Goal: Entertainment & Leisure: Consume media (video, audio)

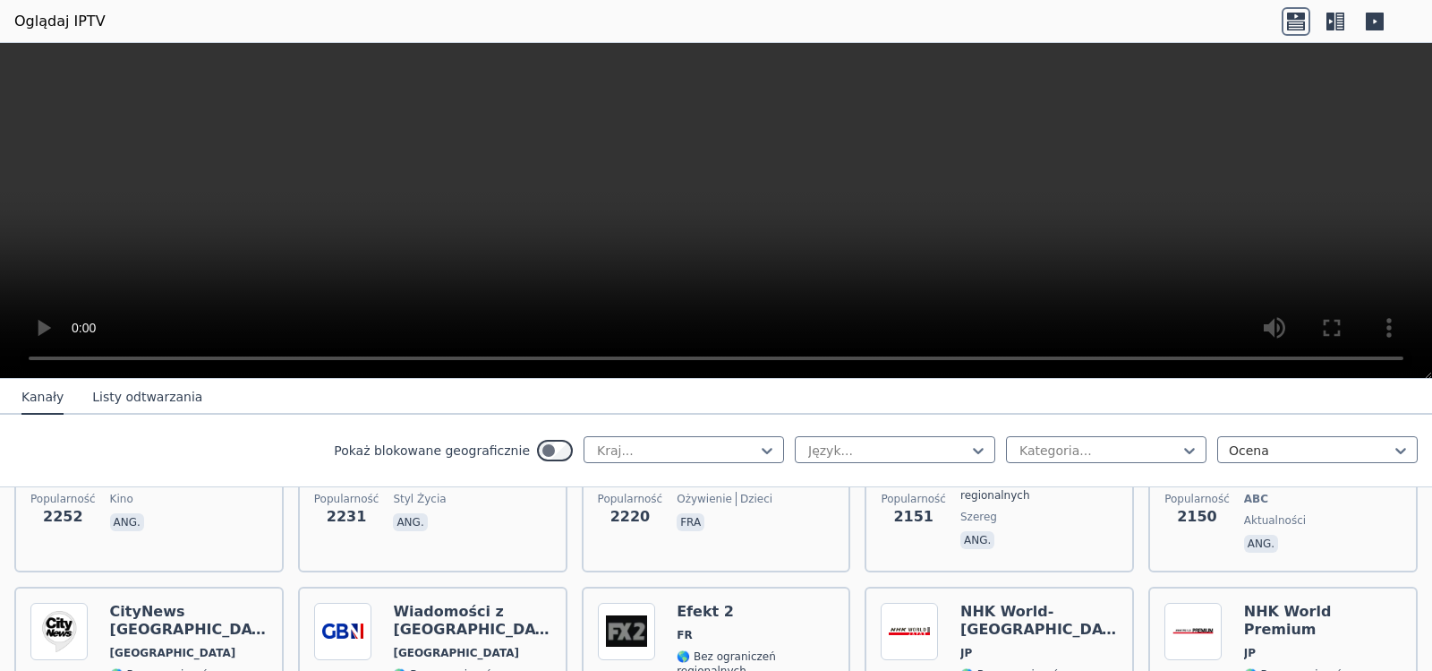
scroll to position [1087, 0]
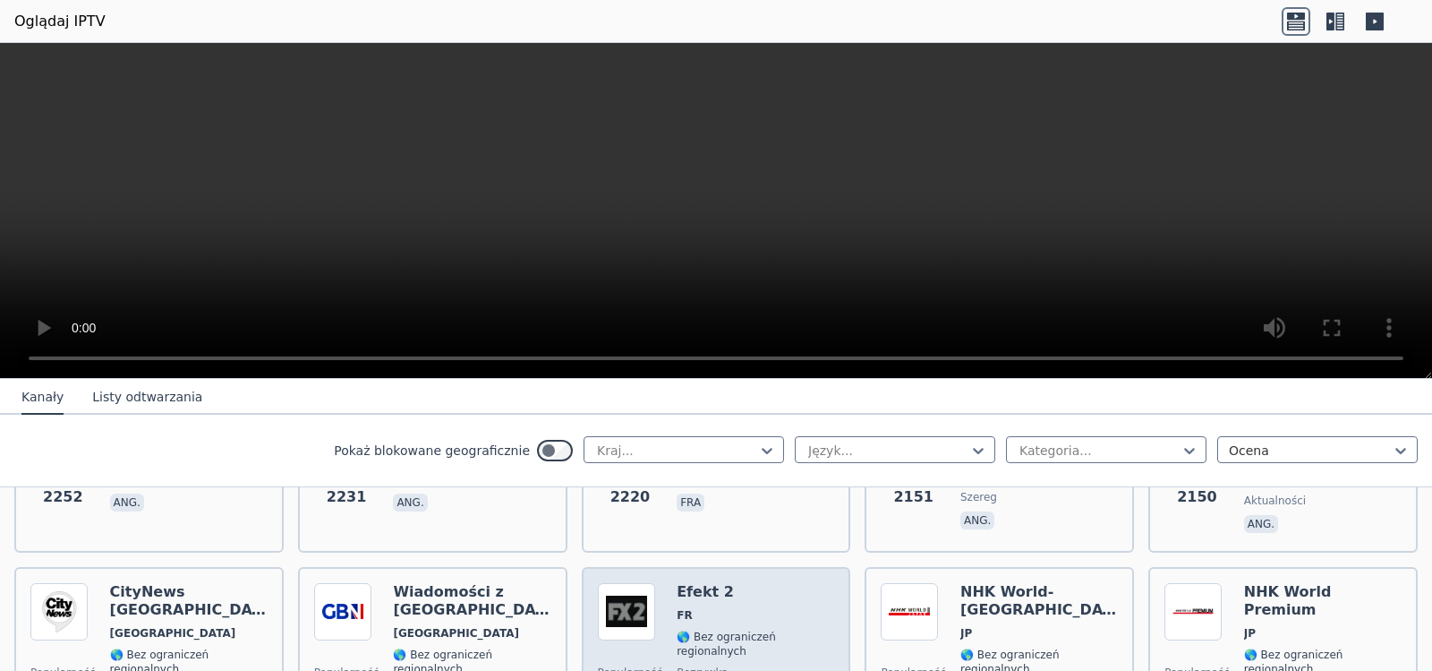
click at [677, 583] on font "Efekt 2" at bounding box center [705, 591] width 57 height 17
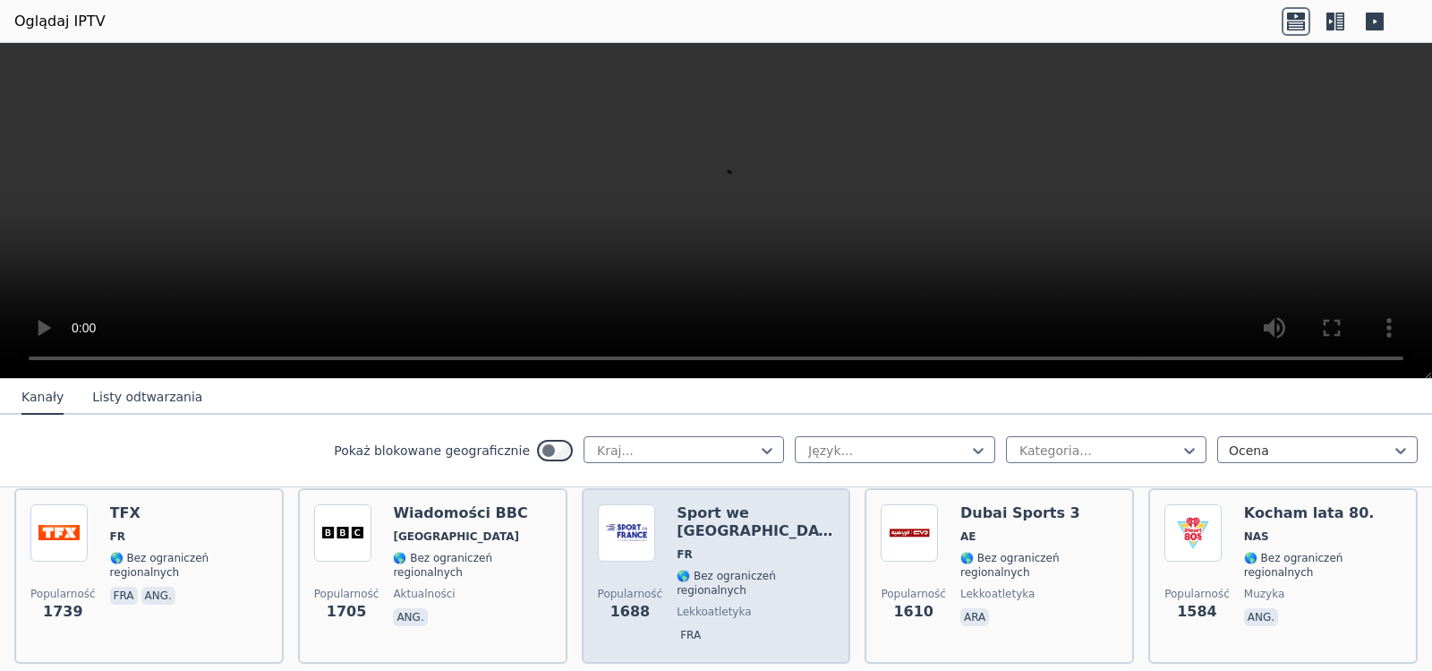
scroll to position [1445, 0]
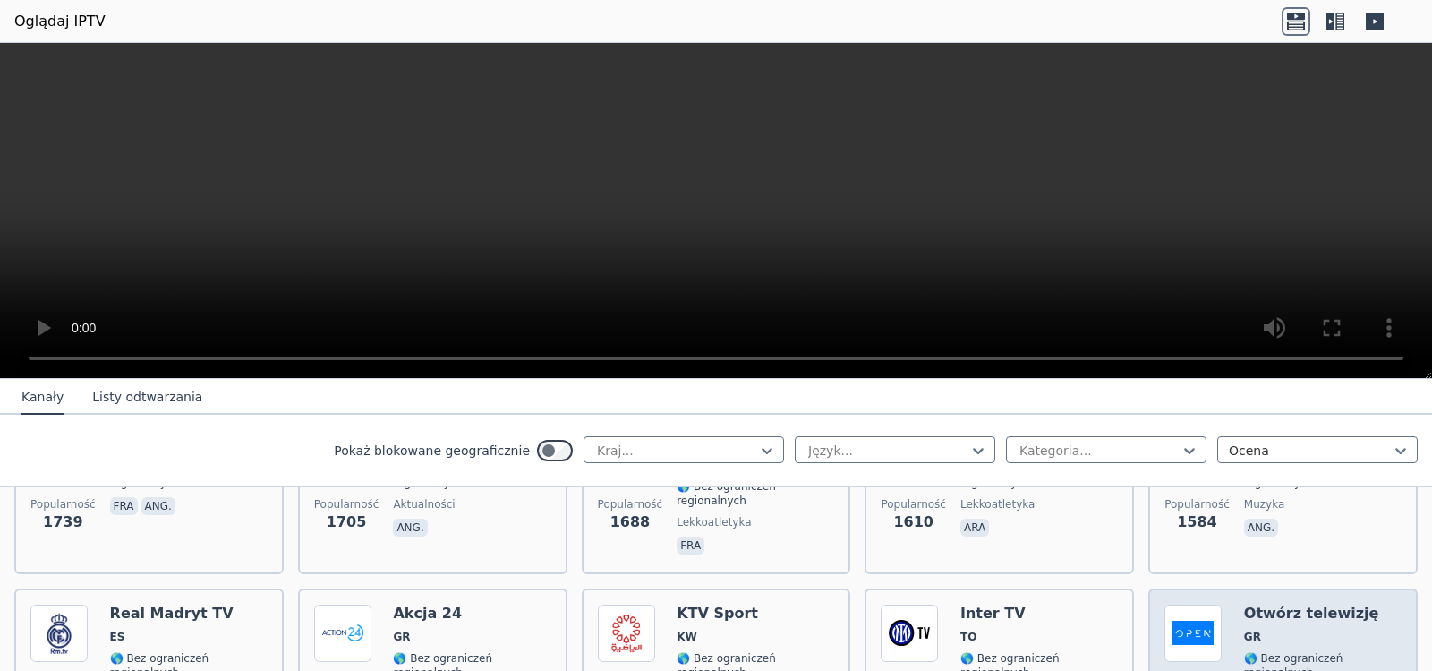
click at [1169, 604] on img at bounding box center [1193, 632] width 57 height 57
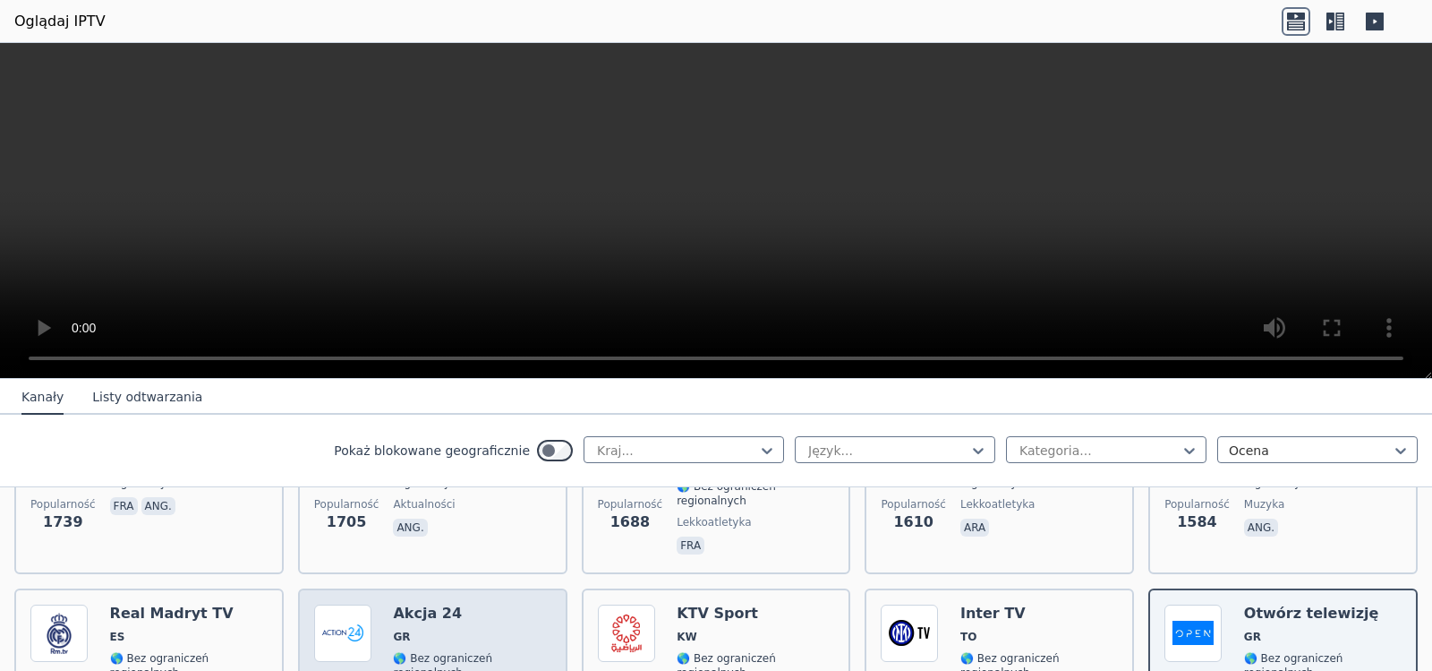
click at [331, 604] on img at bounding box center [342, 632] width 57 height 57
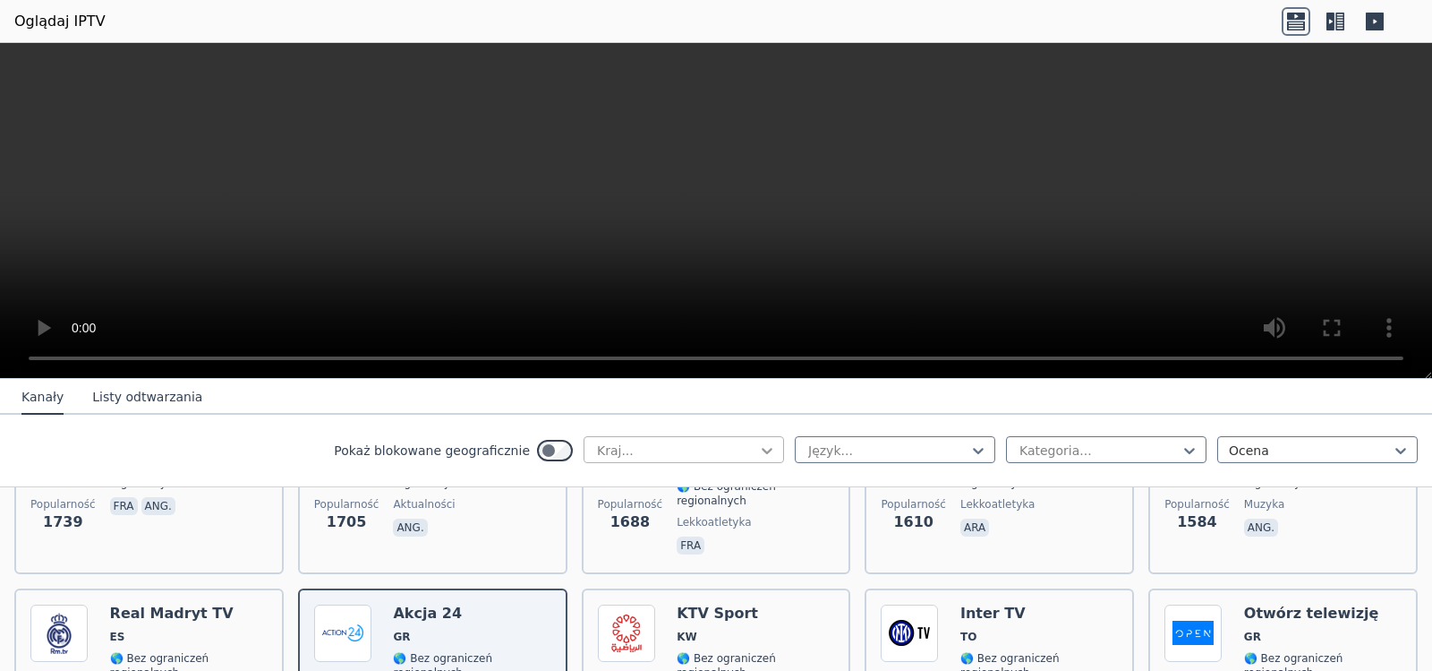
click at [758, 454] on div at bounding box center [767, 450] width 18 height 18
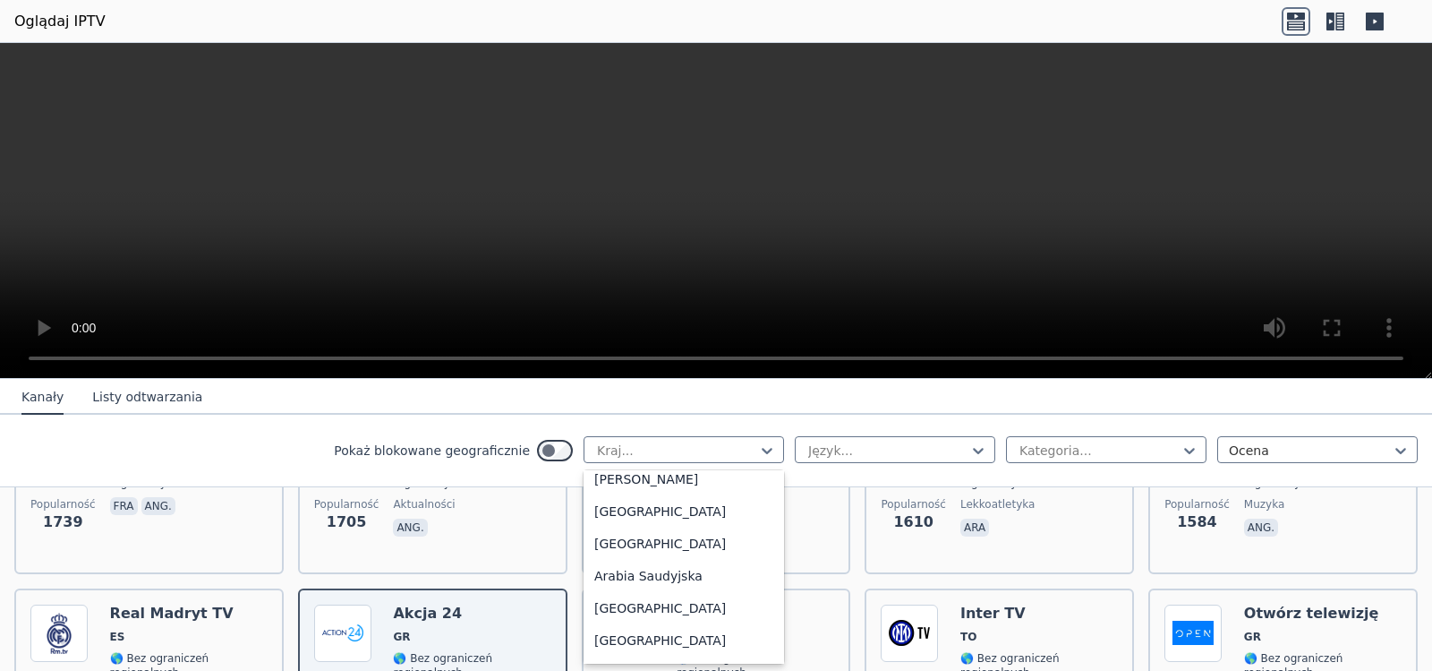
scroll to position [5278, 0]
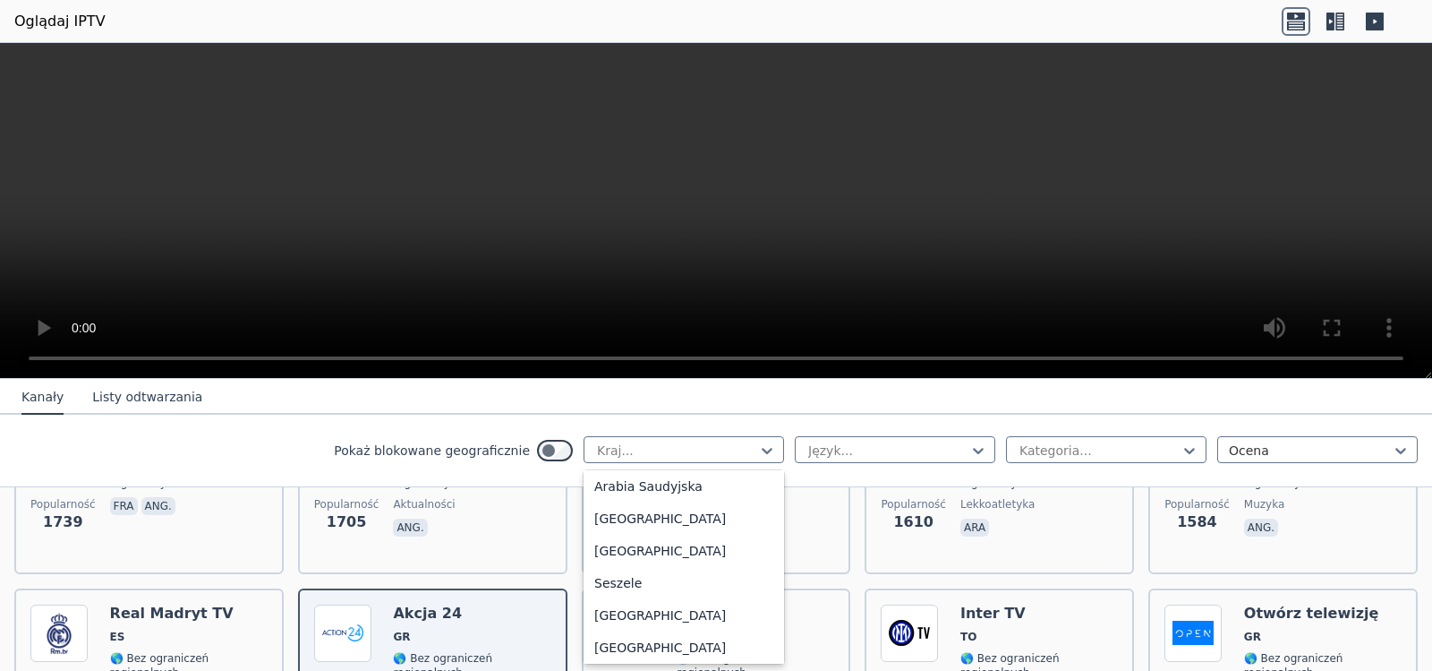
click at [638, 51] on div "Polska" at bounding box center [684, 35] width 201 height 32
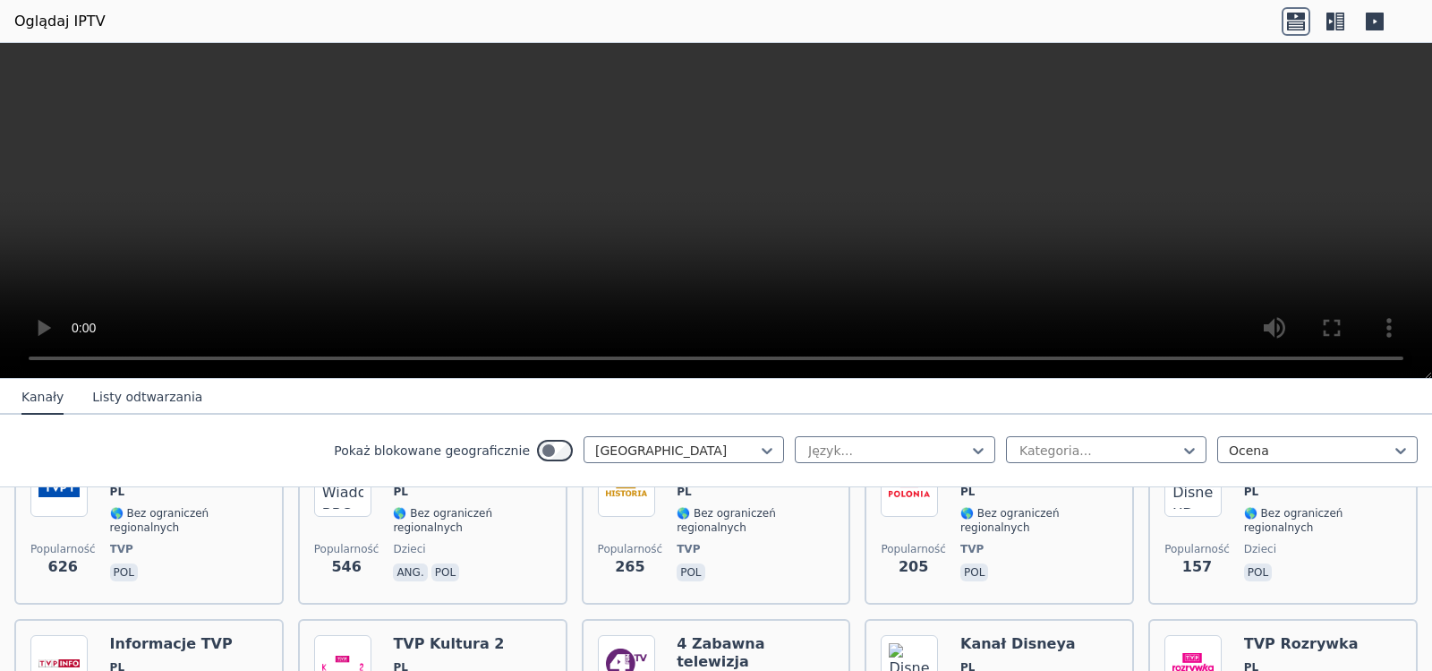
scroll to position [90, 0]
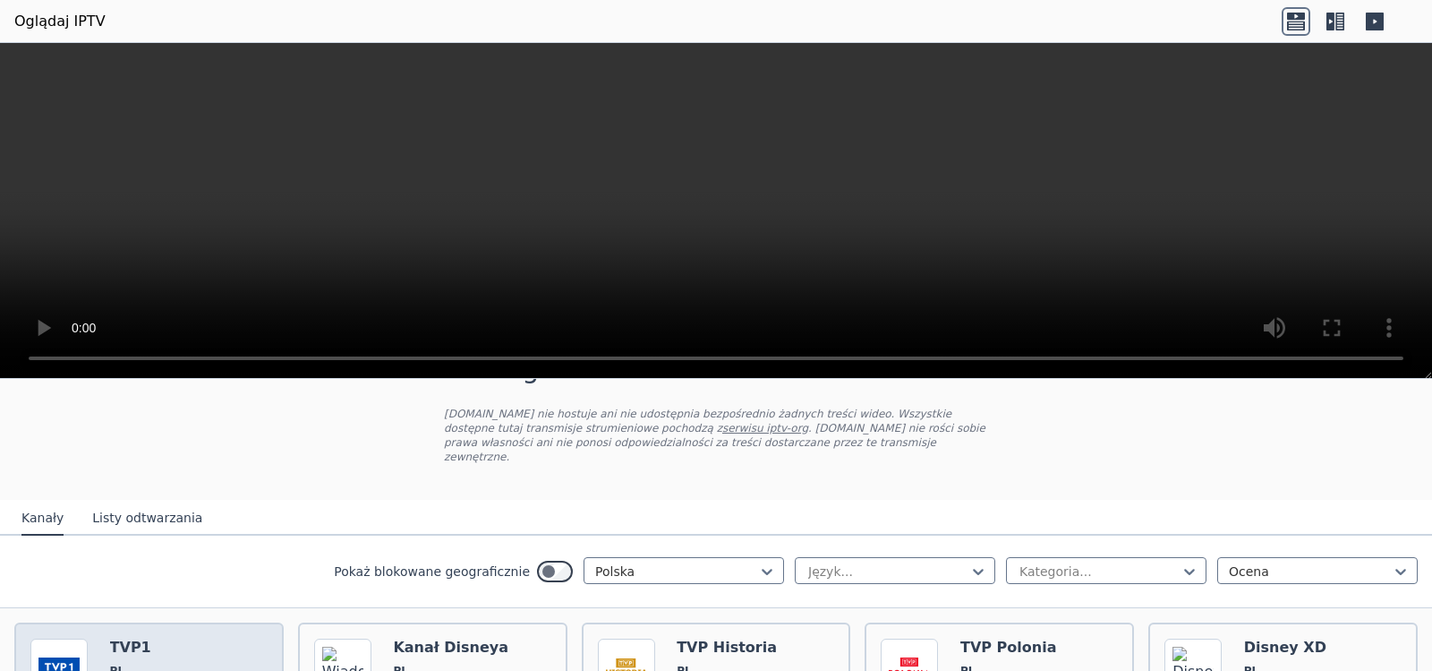
click at [169, 640] on h6 "TVP1" at bounding box center [189, 647] width 158 height 18
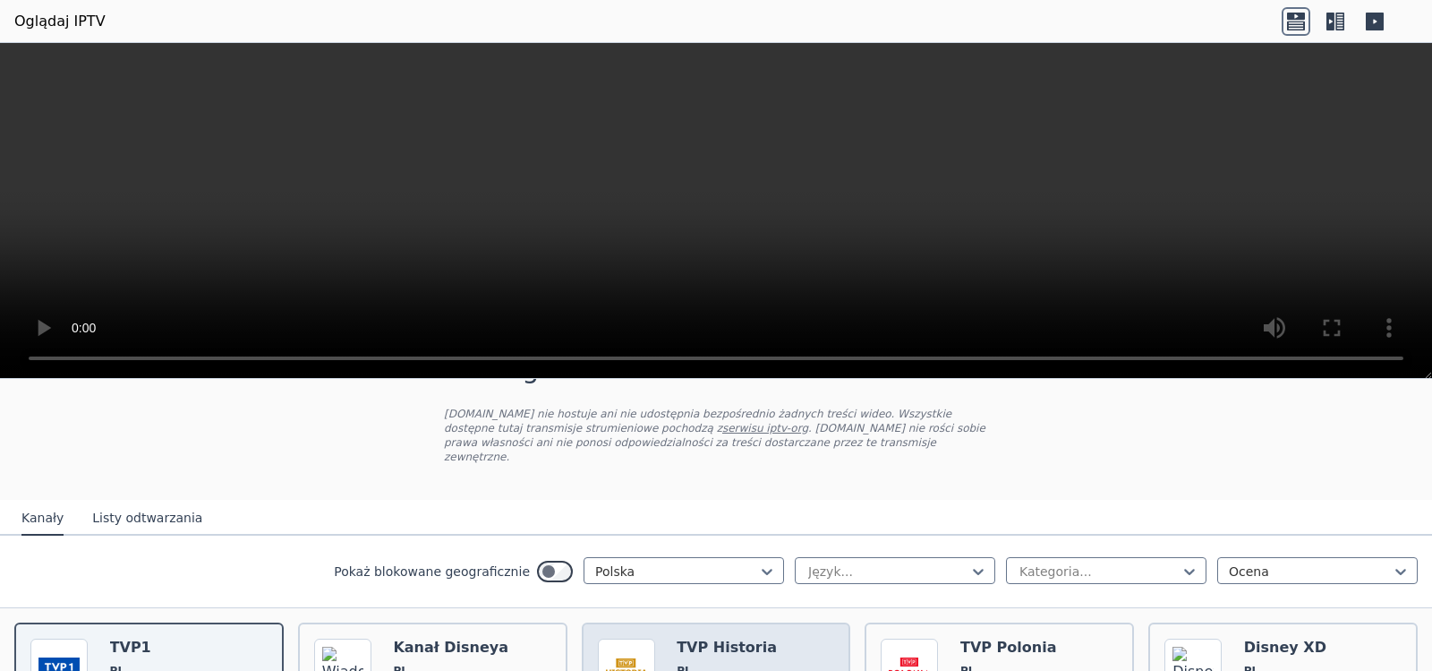
click at [690, 638] on font "TVP Historia" at bounding box center [727, 646] width 100 height 17
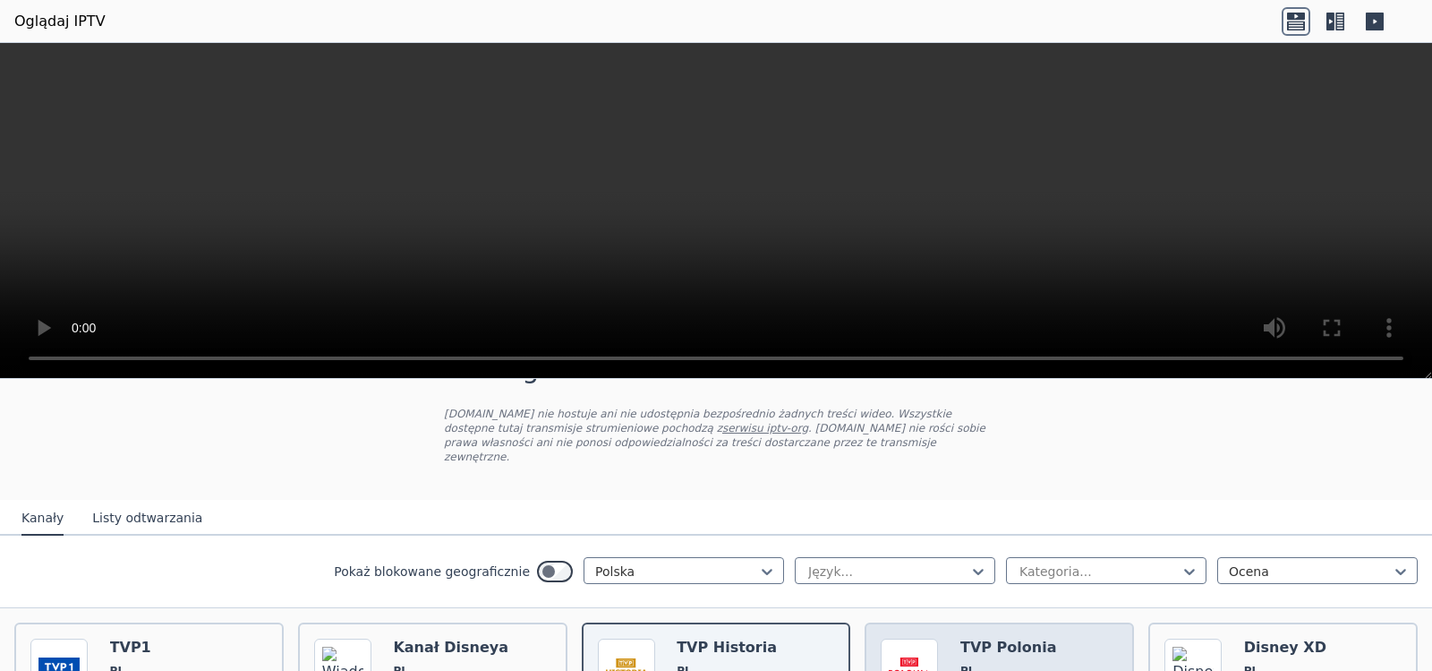
click at [961, 638] on font "TVP Polonia" at bounding box center [1009, 646] width 96 height 17
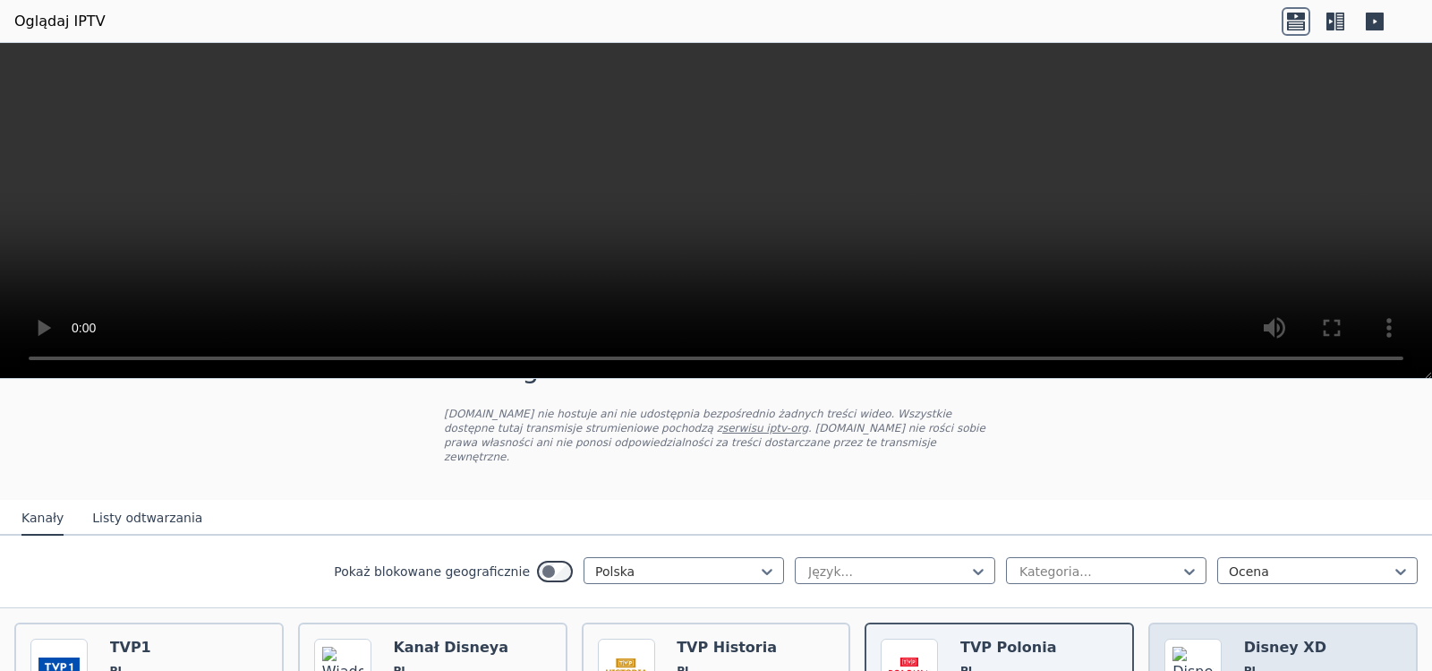
click at [1187, 643] on img at bounding box center [1193, 666] width 57 height 57
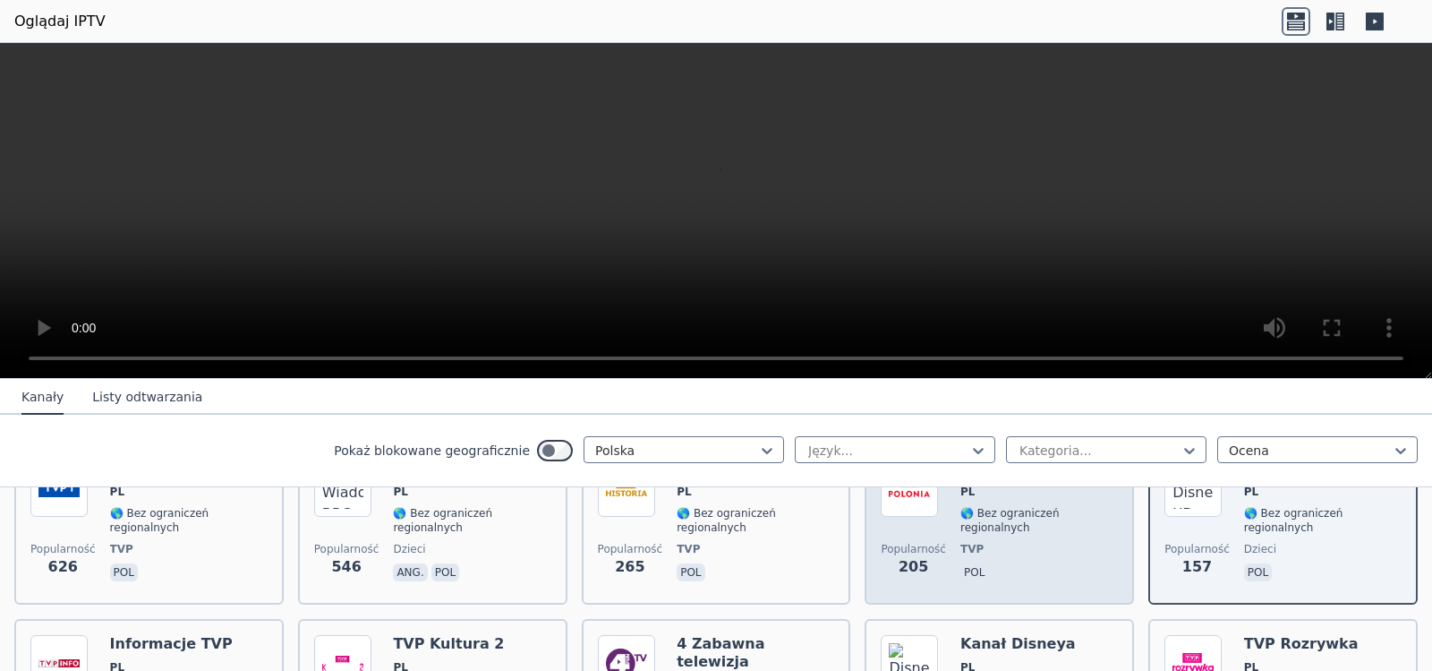
scroll to position [358, 0]
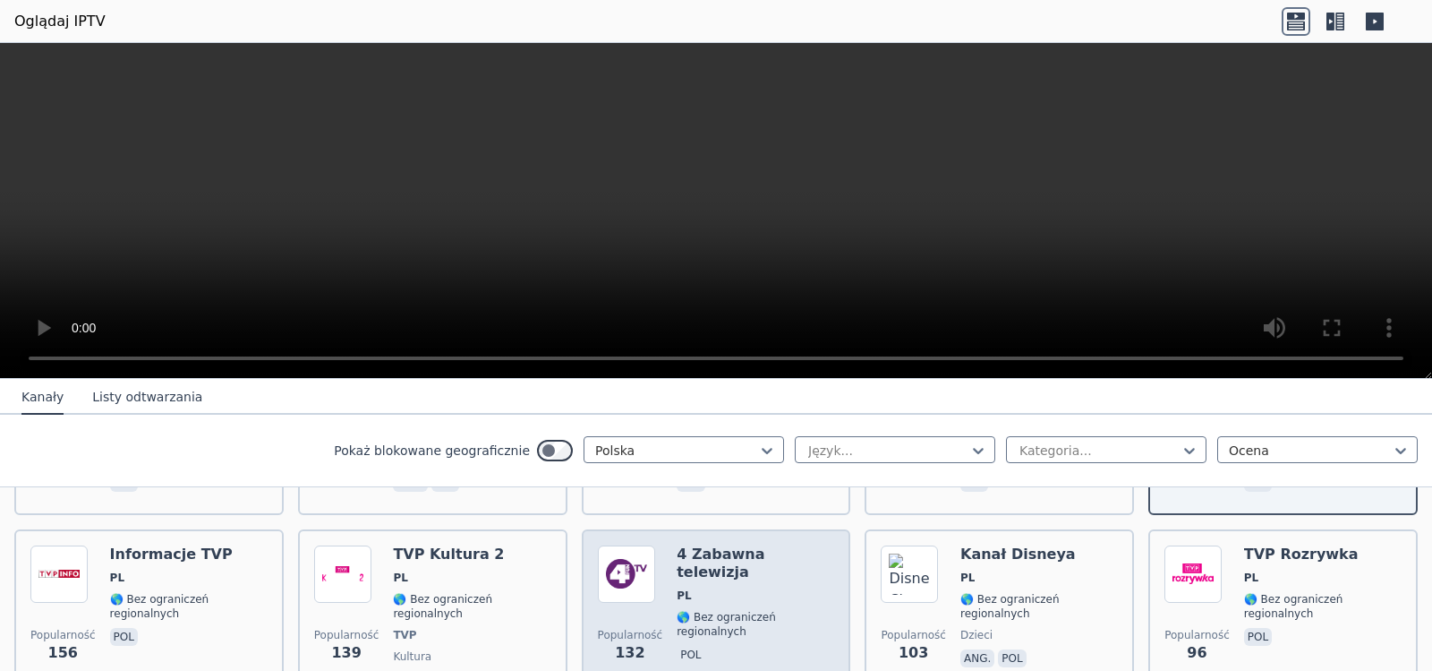
click at [700, 588] on span "PL" at bounding box center [756, 595] width 158 height 14
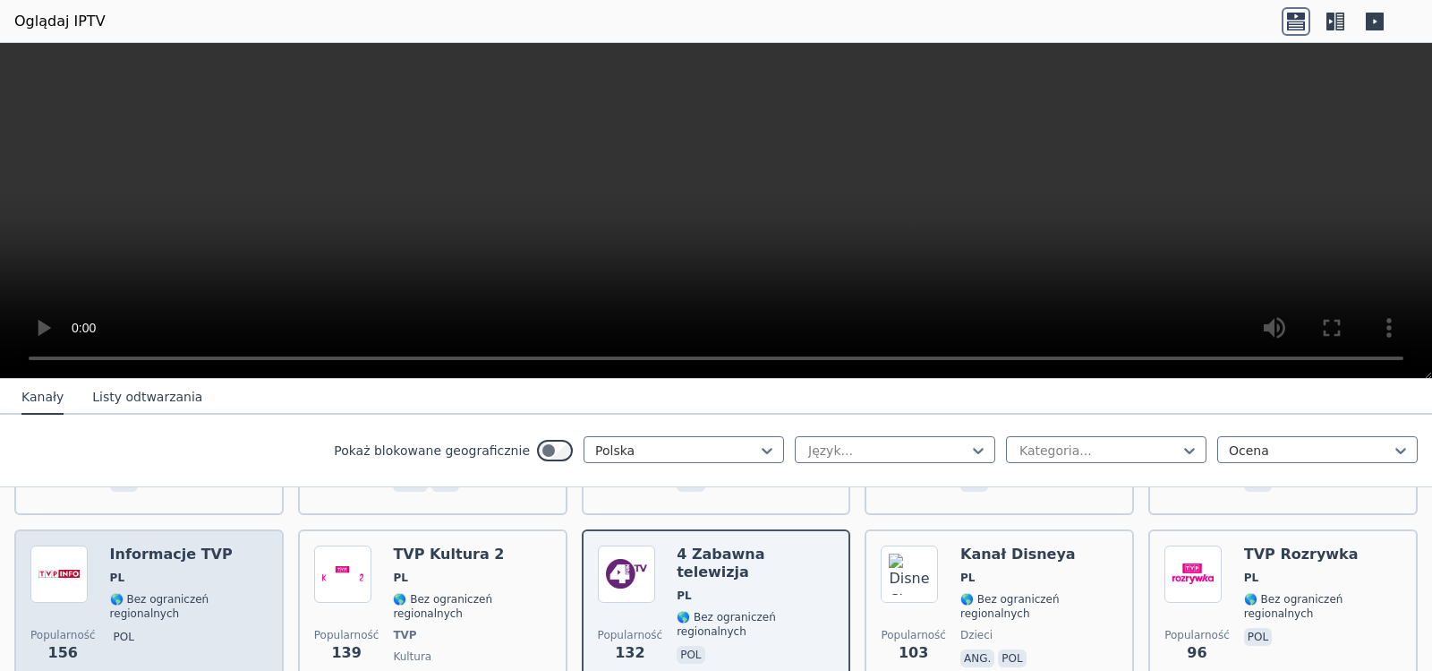
click at [231, 570] on span "PL" at bounding box center [189, 577] width 158 height 14
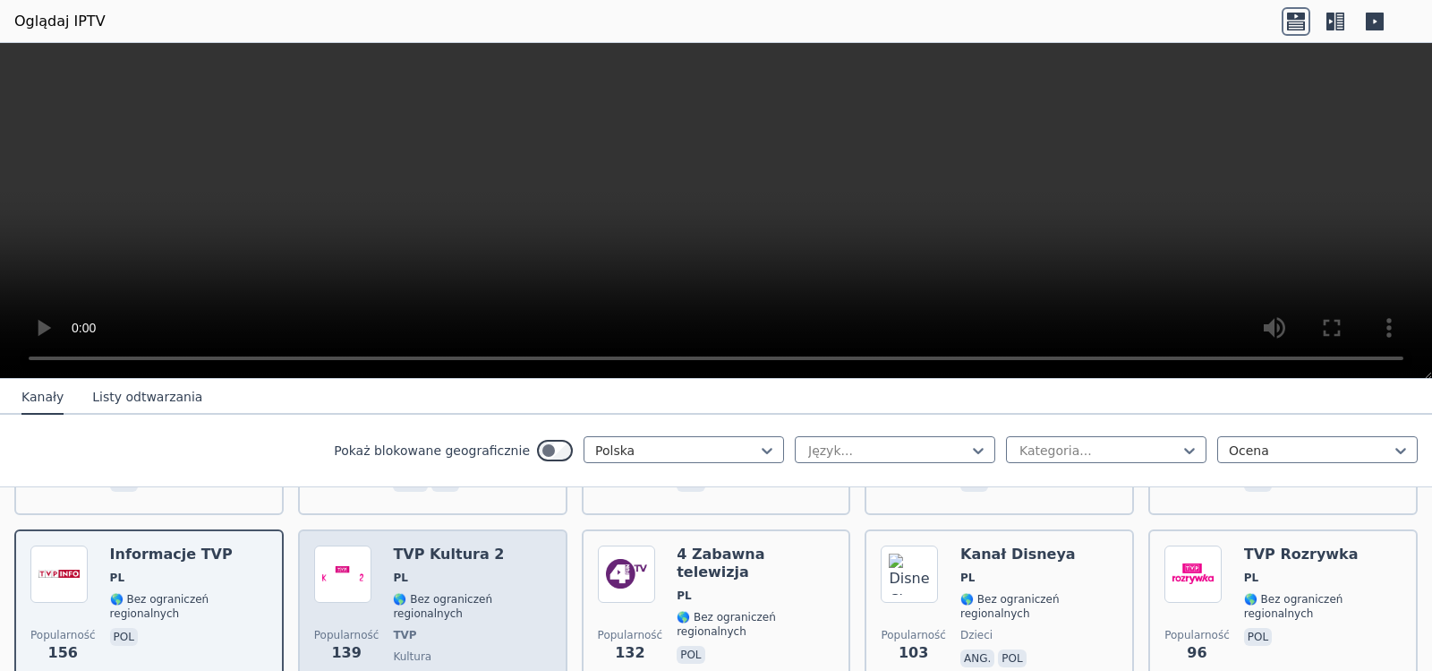
click at [438, 570] on span "PL" at bounding box center [472, 577] width 158 height 14
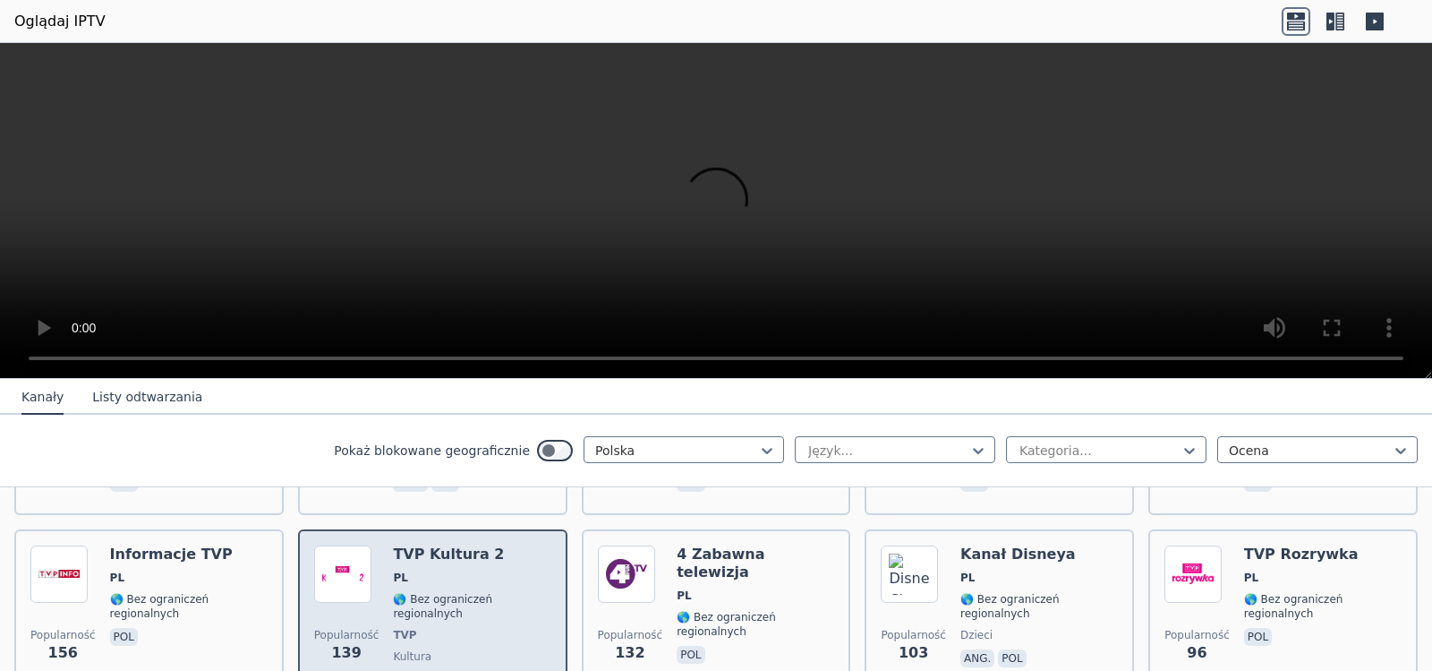
click at [438, 570] on span "PL" at bounding box center [472, 577] width 158 height 14
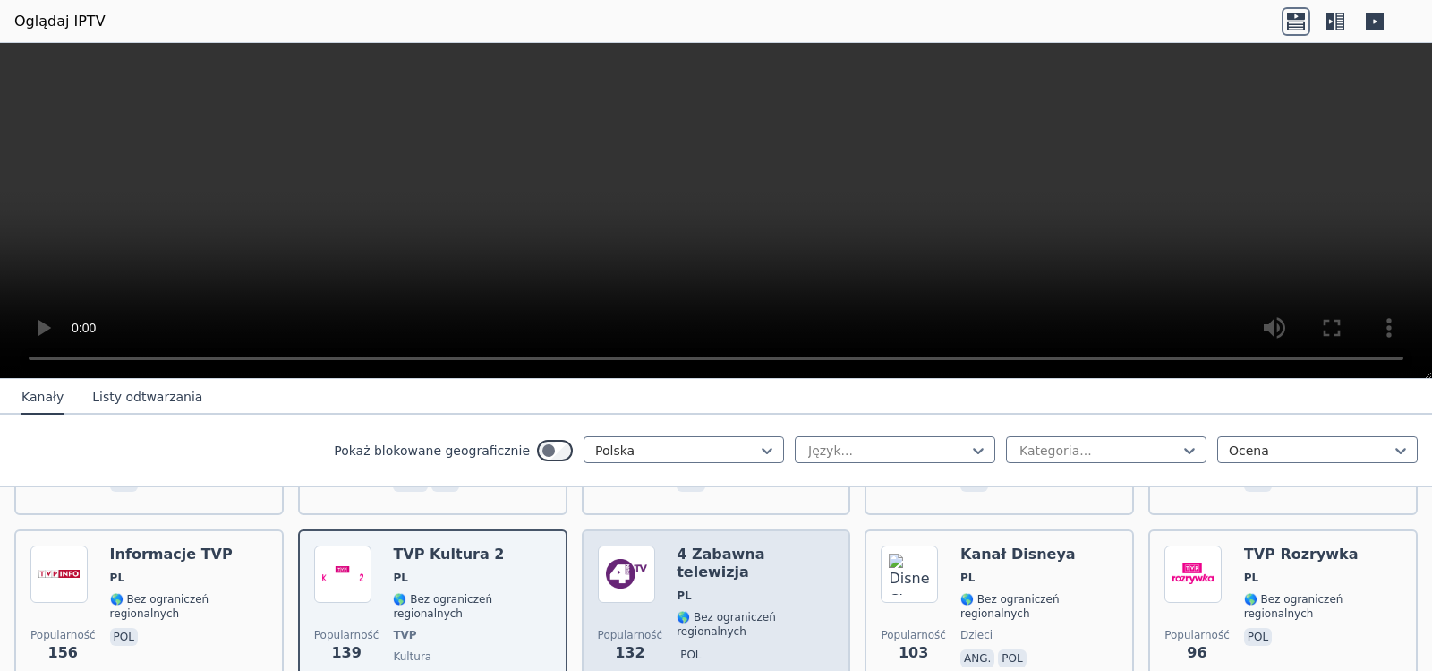
click at [737, 588] on span "PL" at bounding box center [756, 595] width 158 height 14
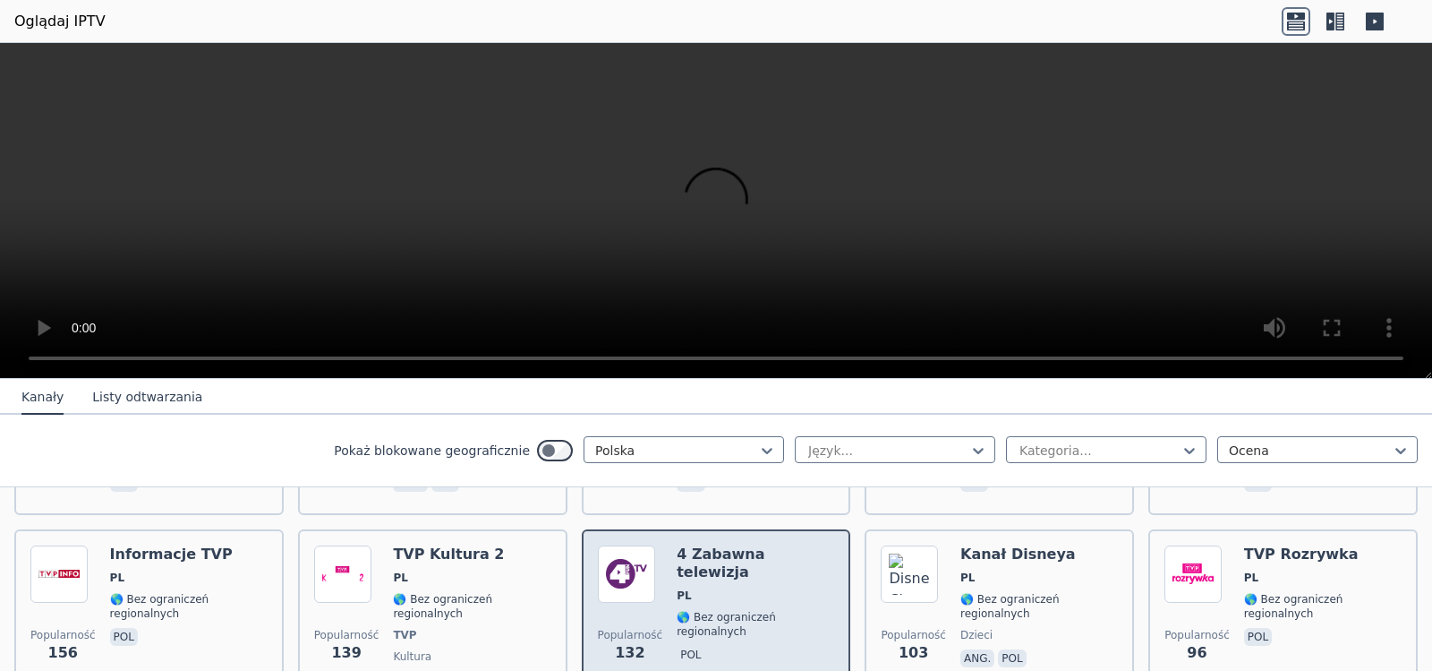
click at [737, 588] on span "PL" at bounding box center [756, 595] width 158 height 14
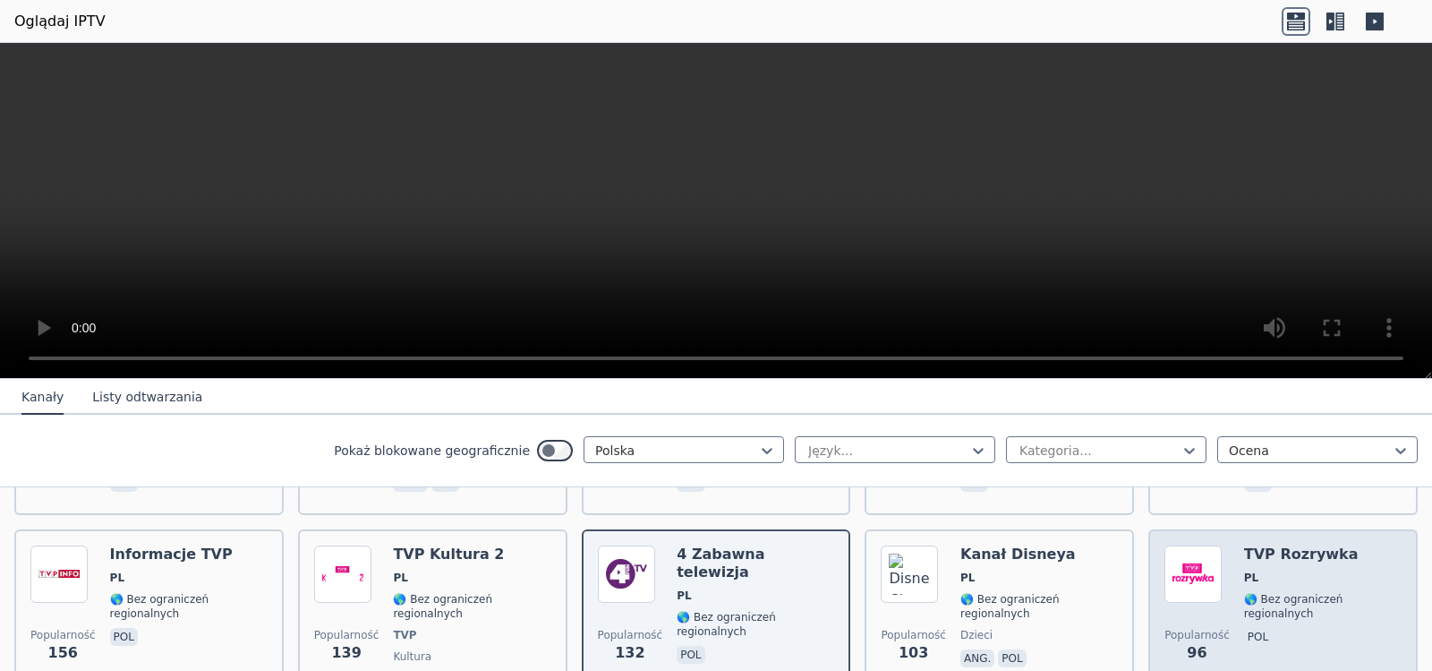
click at [1301, 548] on font "TVP Rozrywka" at bounding box center [1301, 553] width 115 height 17
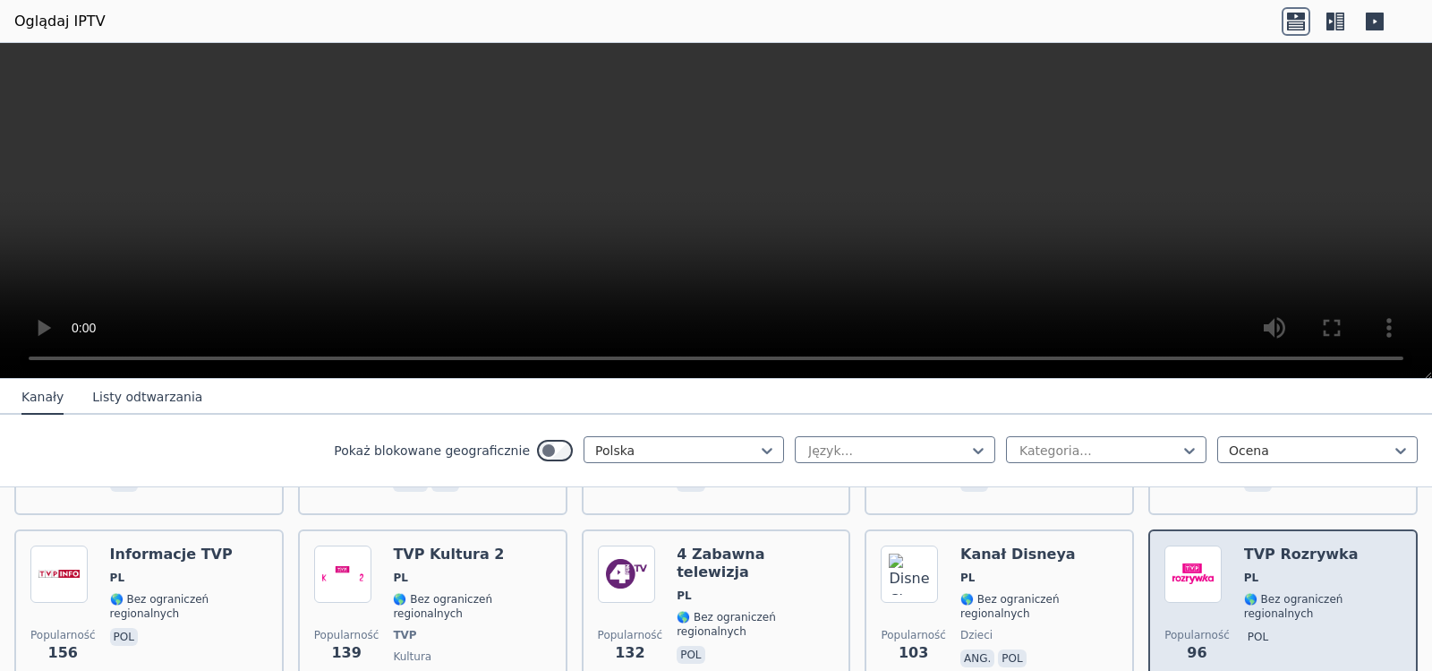
click at [1301, 548] on font "TVP Rozrywka" at bounding box center [1301, 553] width 115 height 17
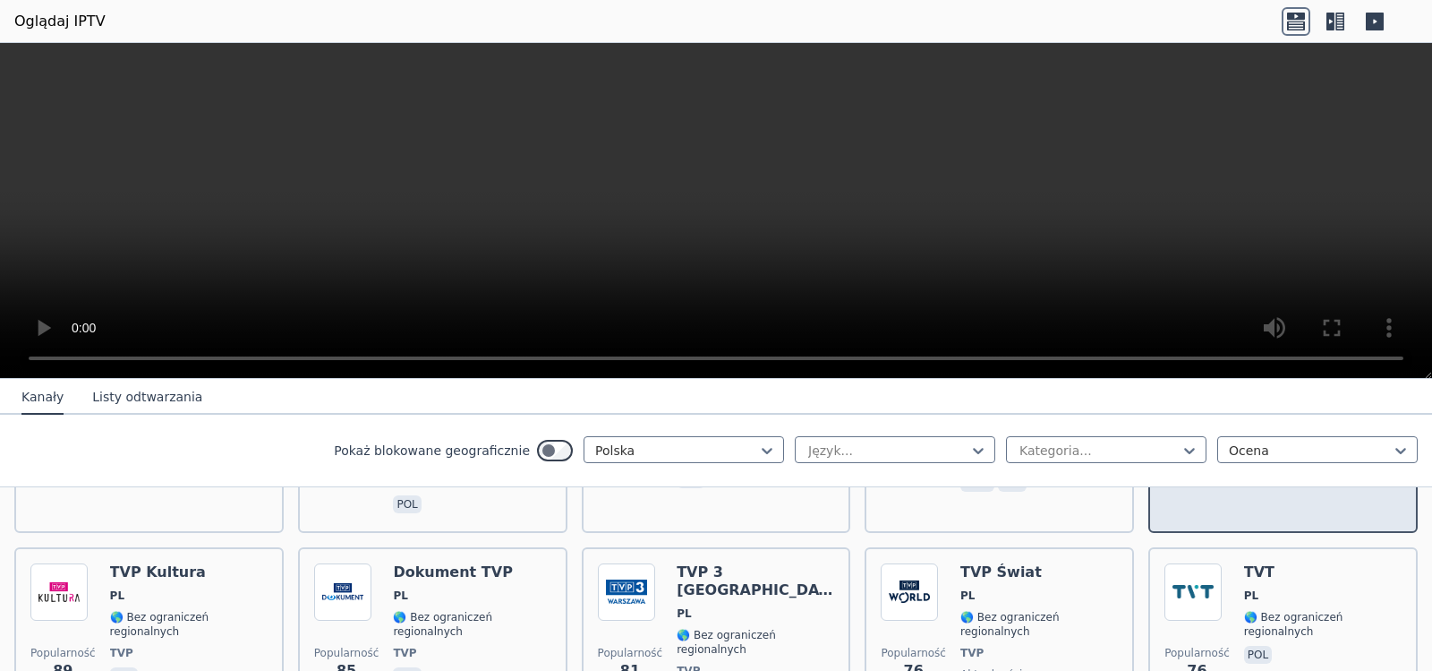
scroll to position [537, 0]
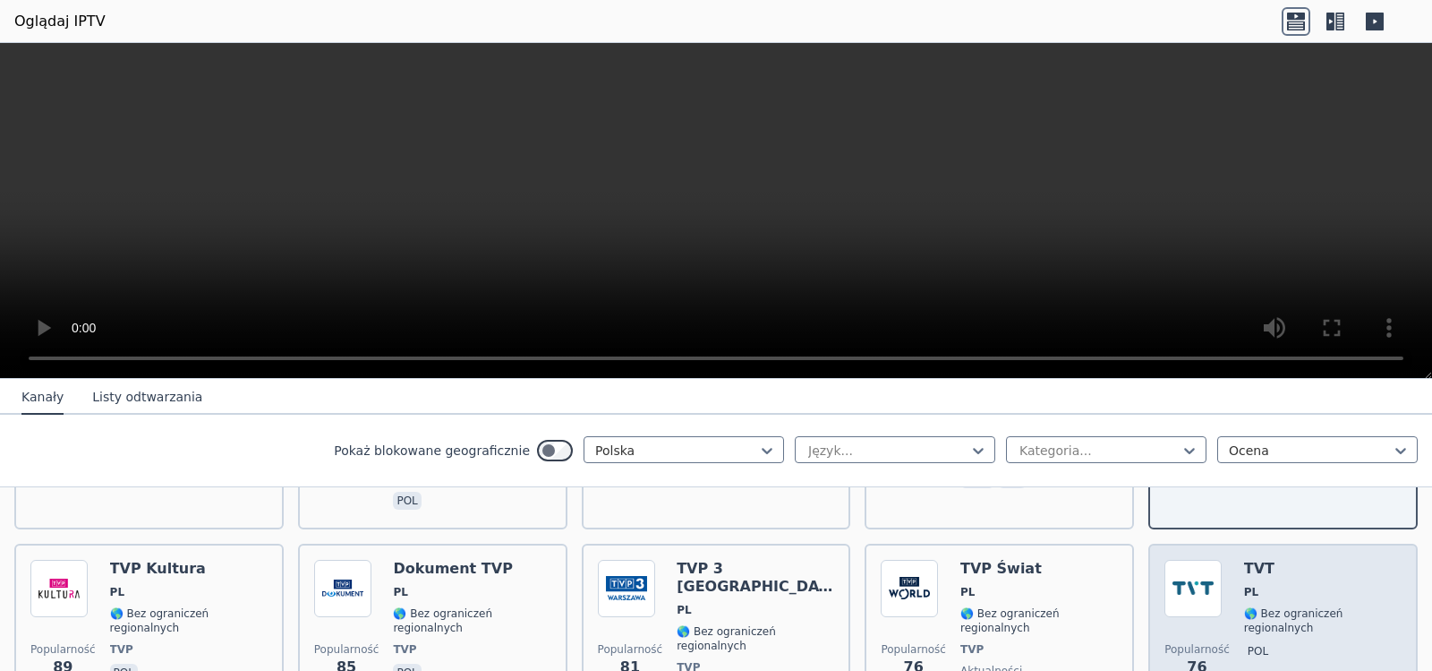
click at [1244, 560] on font "TVT" at bounding box center [1259, 568] width 30 height 17
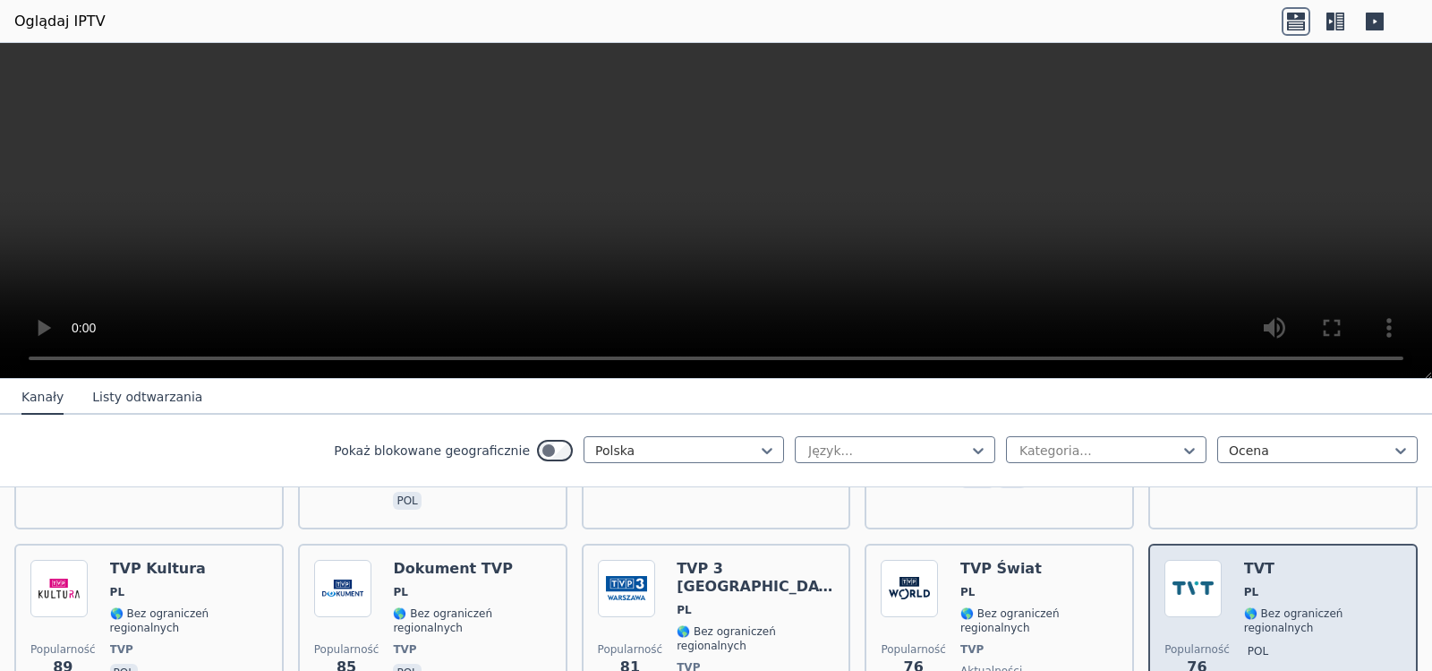
click at [1244, 560] on font "TVT" at bounding box center [1259, 568] width 30 height 17
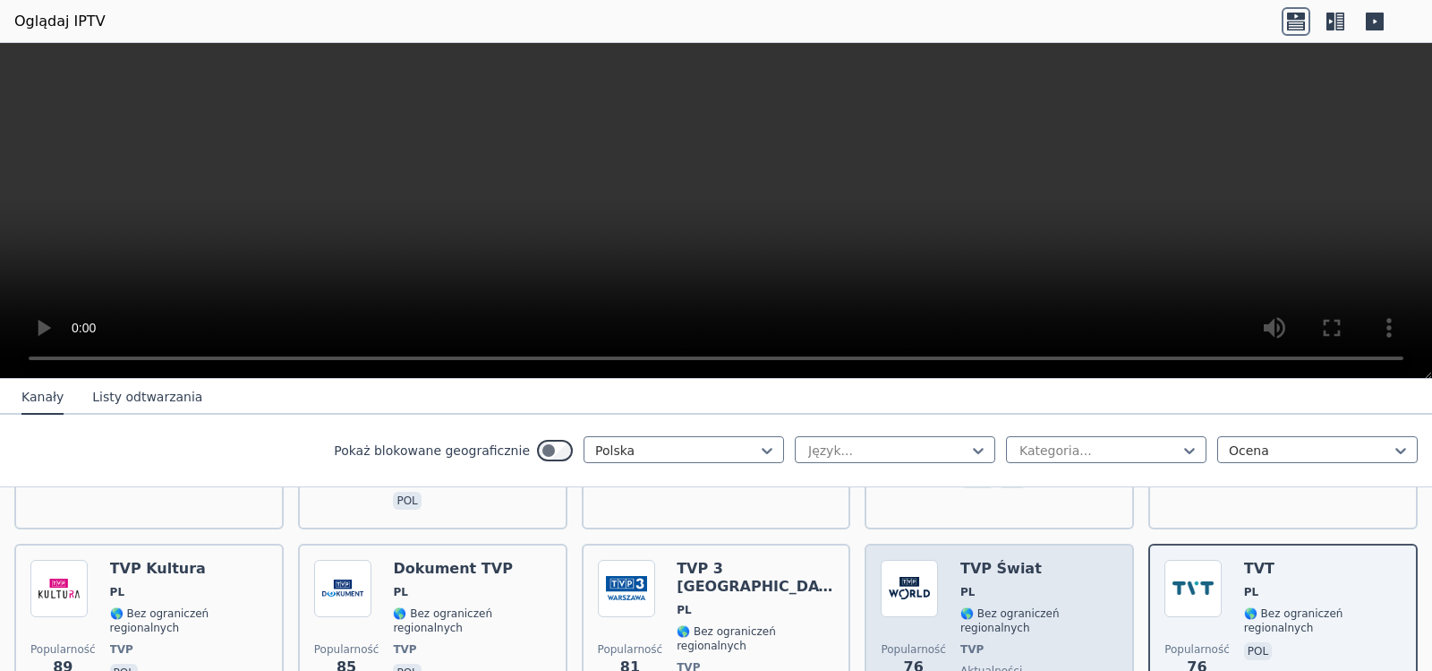
click at [961, 574] on div "TVP Świat PL 🌎 Bez ograniczeń regionalnych TVP aktualności ang." at bounding box center [1040, 633] width 158 height 147
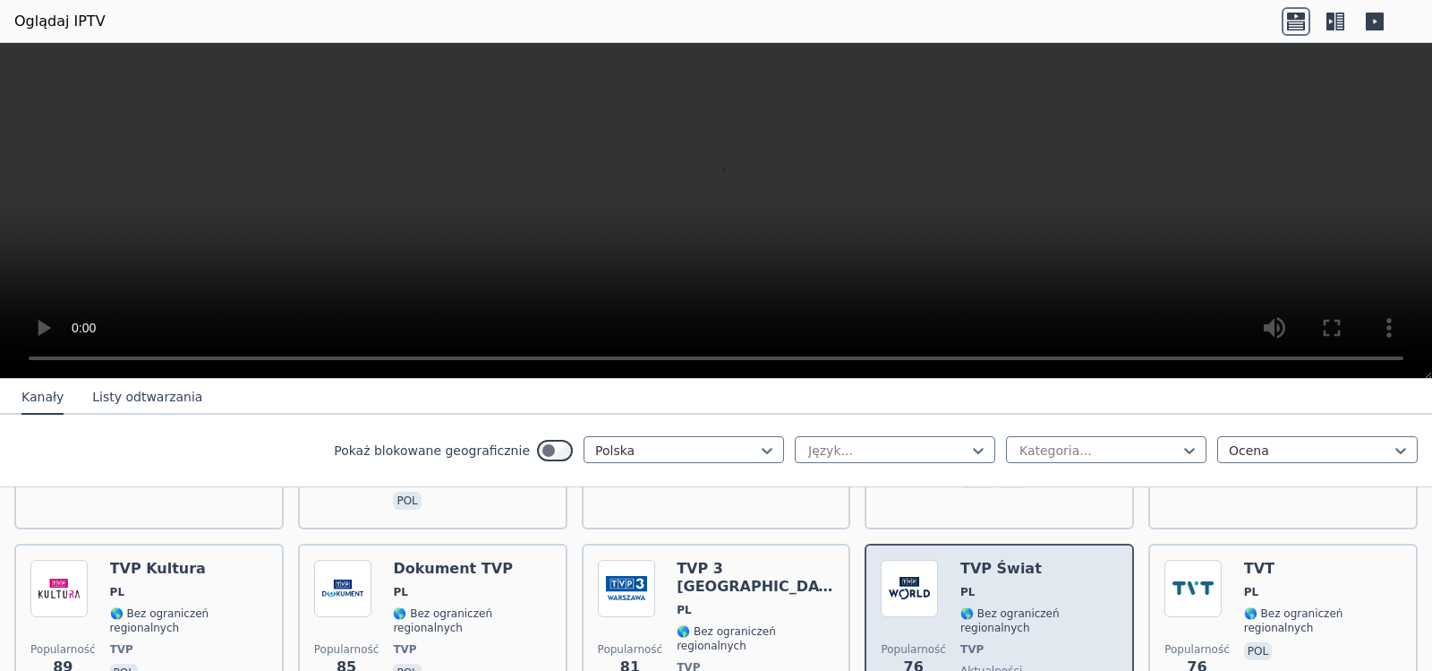
click at [961, 574] on div "TVP Świat PL 🌎 Bez ograniczeń regionalnych TVP aktualności ang." at bounding box center [1040, 633] width 158 height 147
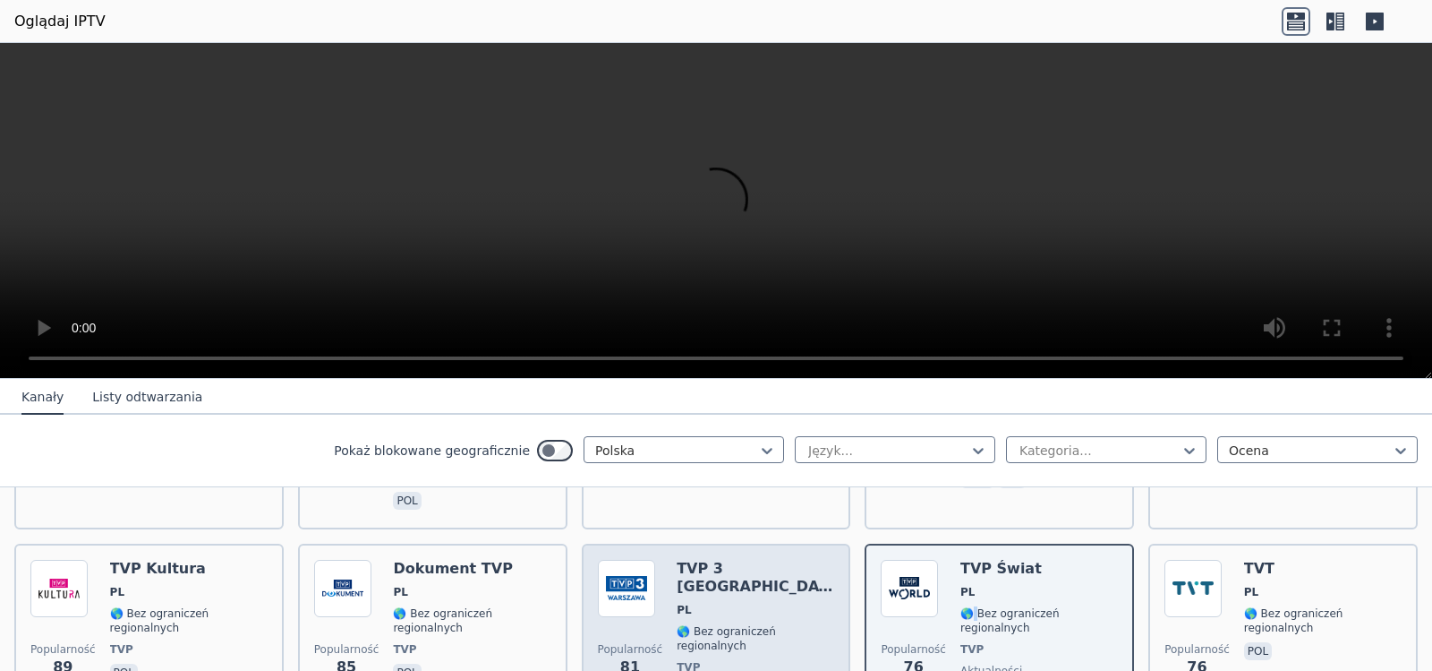
click at [632, 560] on img at bounding box center [626, 588] width 57 height 57
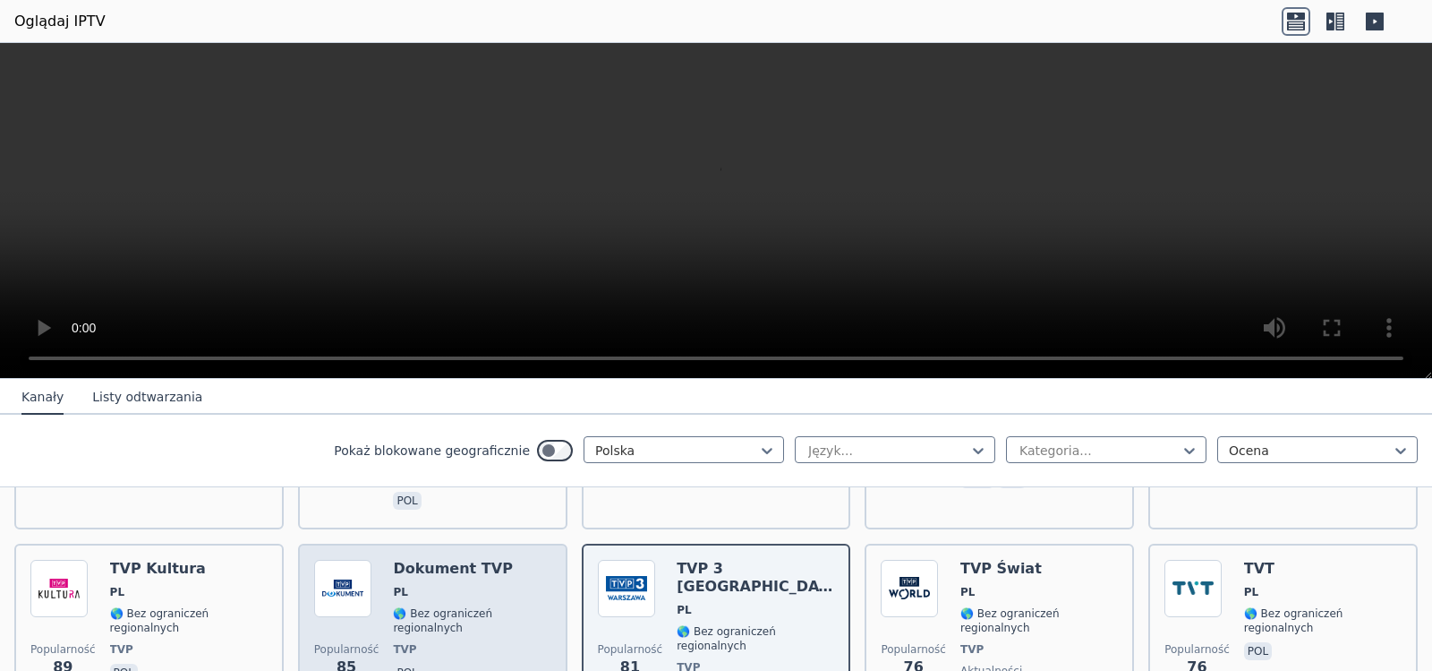
click at [419, 607] on font "🌎 Bez ograniczeń regionalnych" at bounding box center [442, 620] width 99 height 27
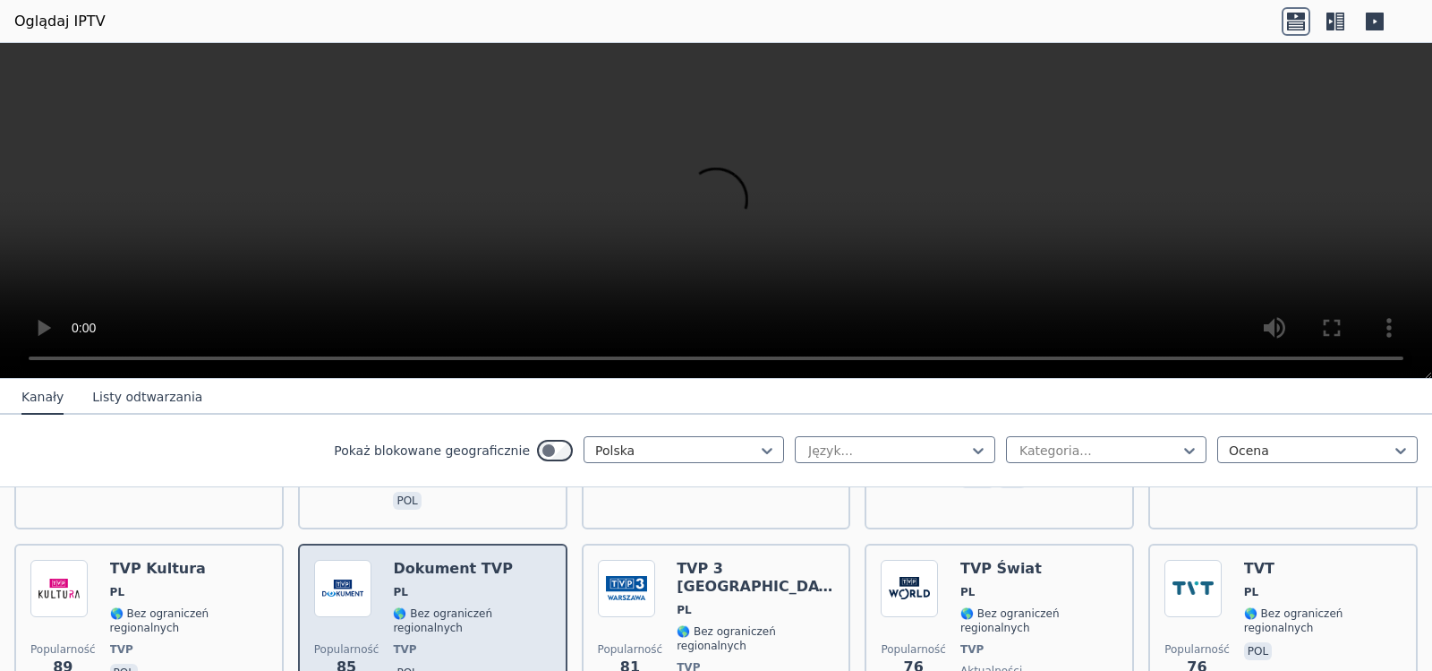
click at [421, 607] on font "🌎 Bez ograniczeń regionalnych" at bounding box center [442, 620] width 99 height 27
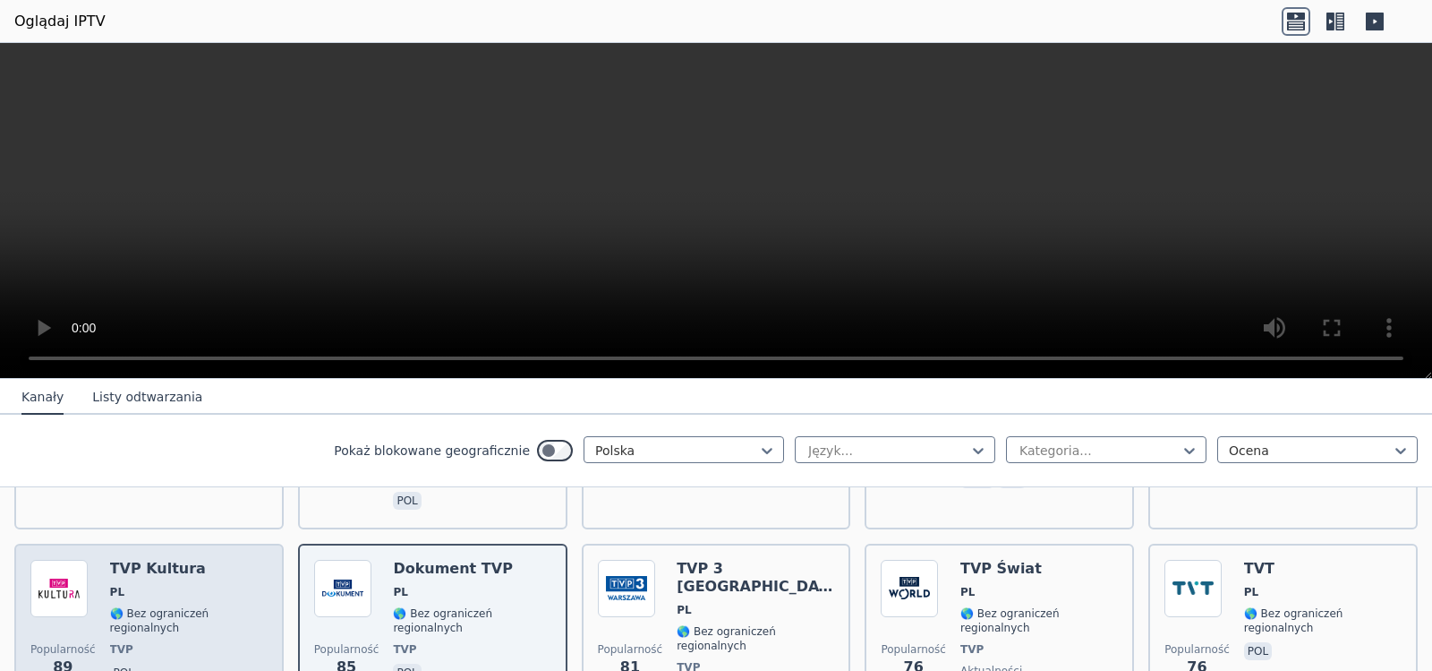
click at [110, 585] on font "PL" at bounding box center [117, 591] width 14 height 13
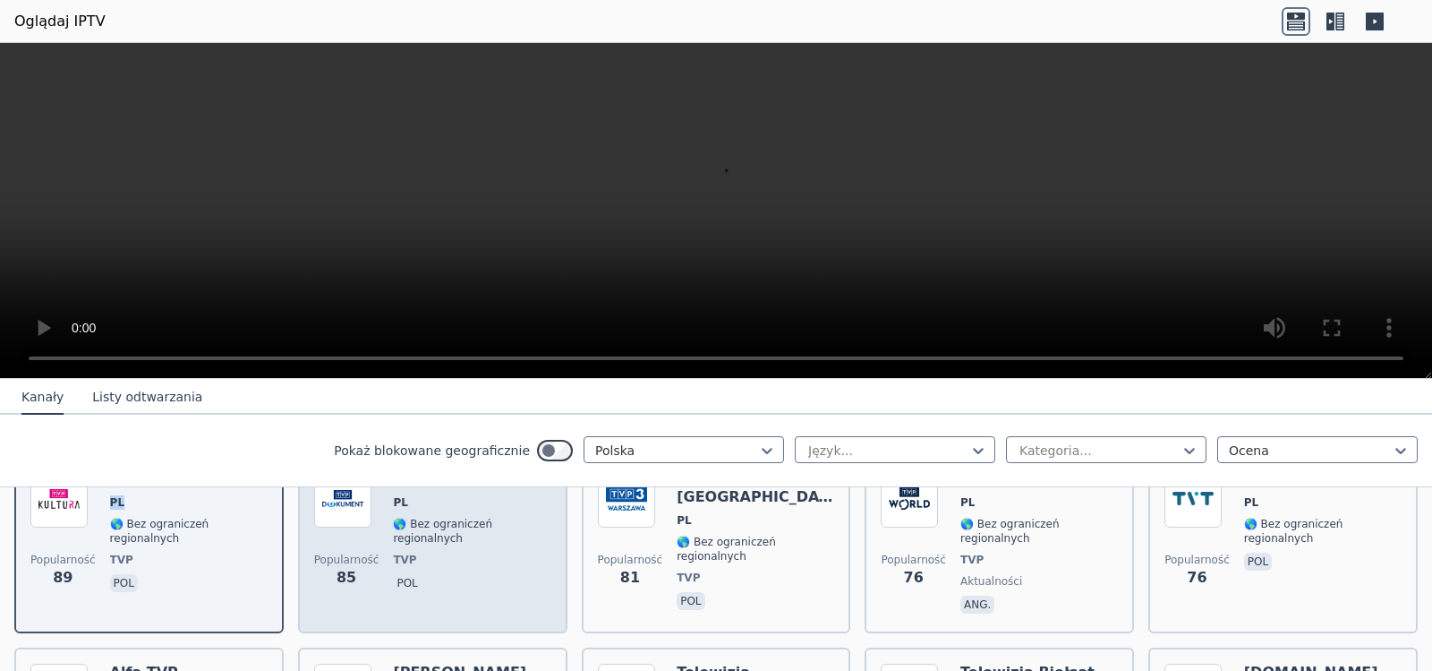
scroll to position [716, 0]
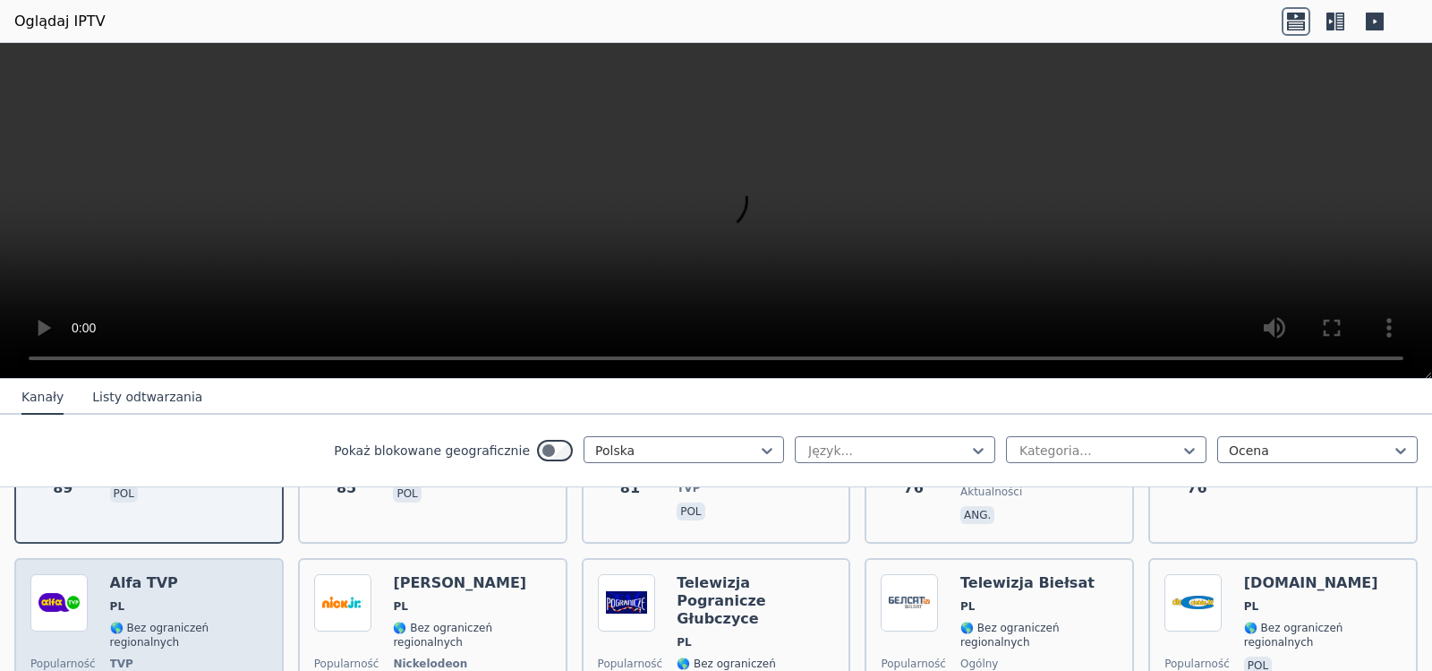
click at [201, 575] on div "Alfa TVP PL 🌎 Bez ograniczeń regionalnych TVP ogólny pol" at bounding box center [189, 647] width 158 height 147
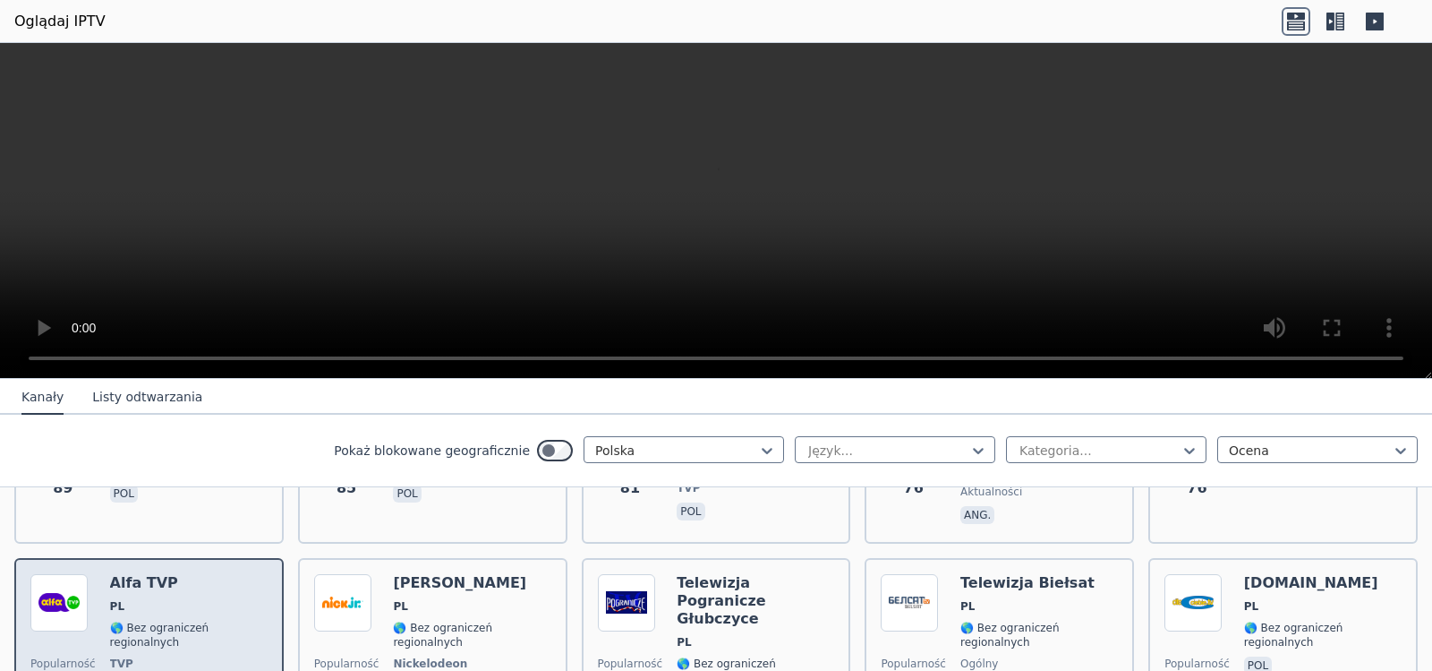
click at [201, 575] on div "Alfa TVP PL 🌎 Bez ograniczeń regionalnych TVP ogólny pol" at bounding box center [189, 647] width 158 height 147
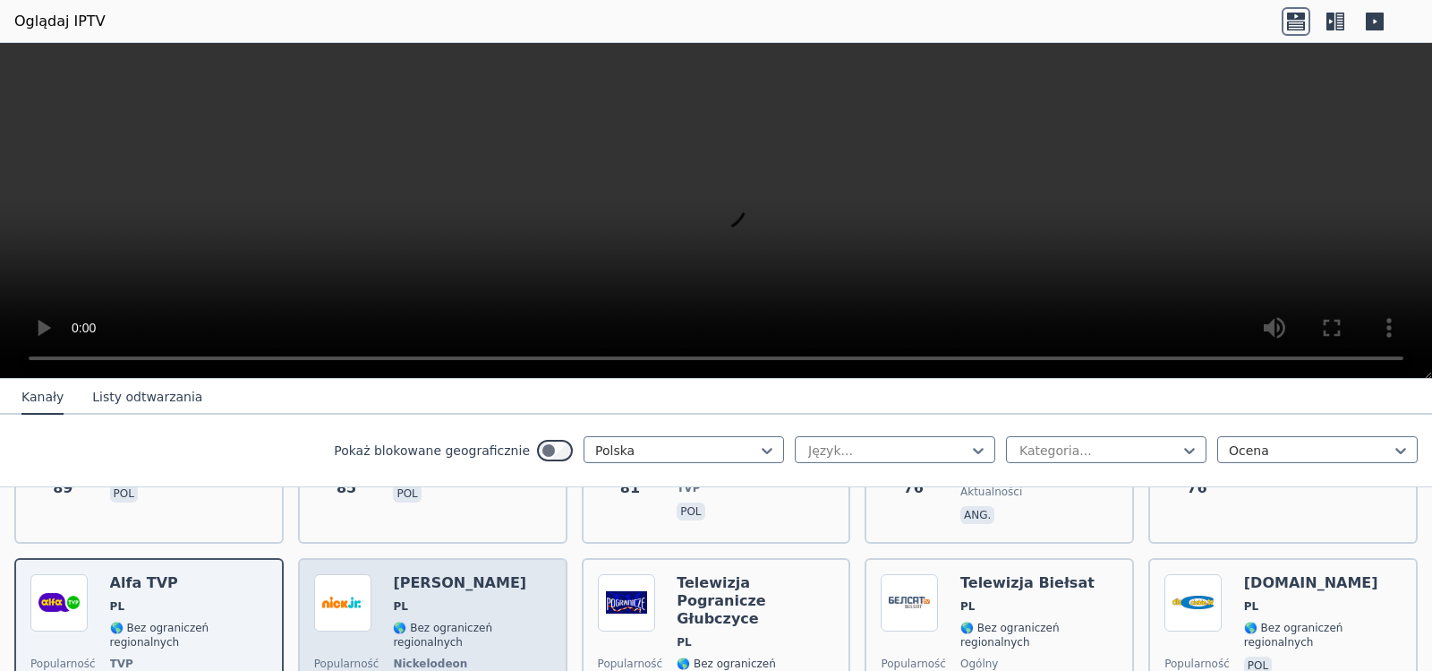
click at [437, 599] on span "PL" at bounding box center [472, 606] width 158 height 14
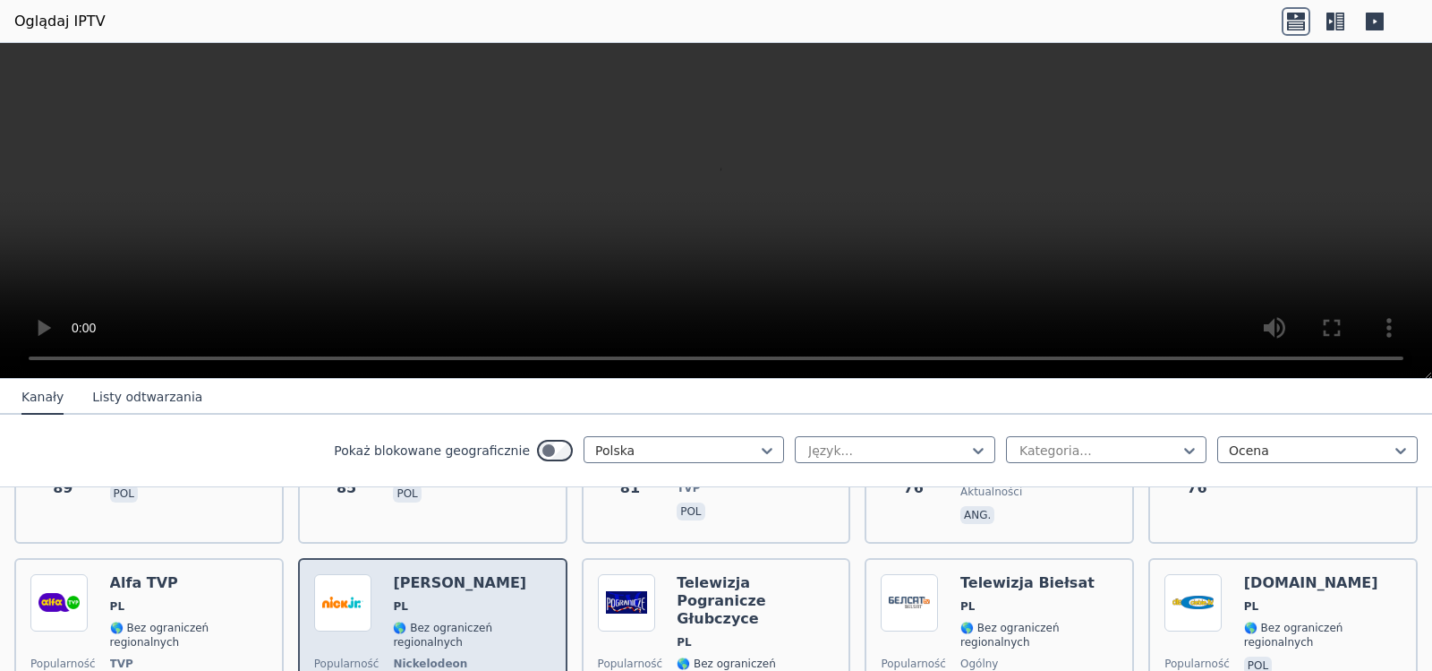
click at [437, 599] on span "PL" at bounding box center [472, 606] width 158 height 14
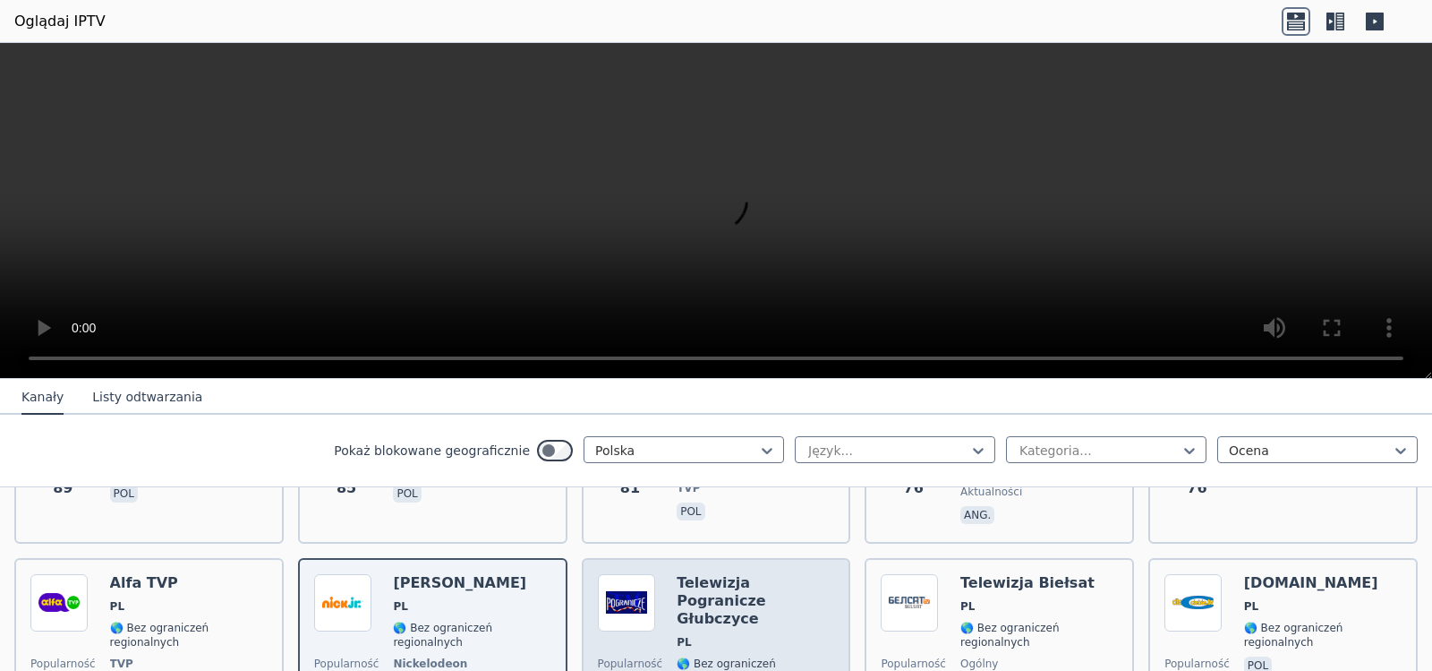
click at [724, 635] on span "PL" at bounding box center [756, 642] width 158 height 14
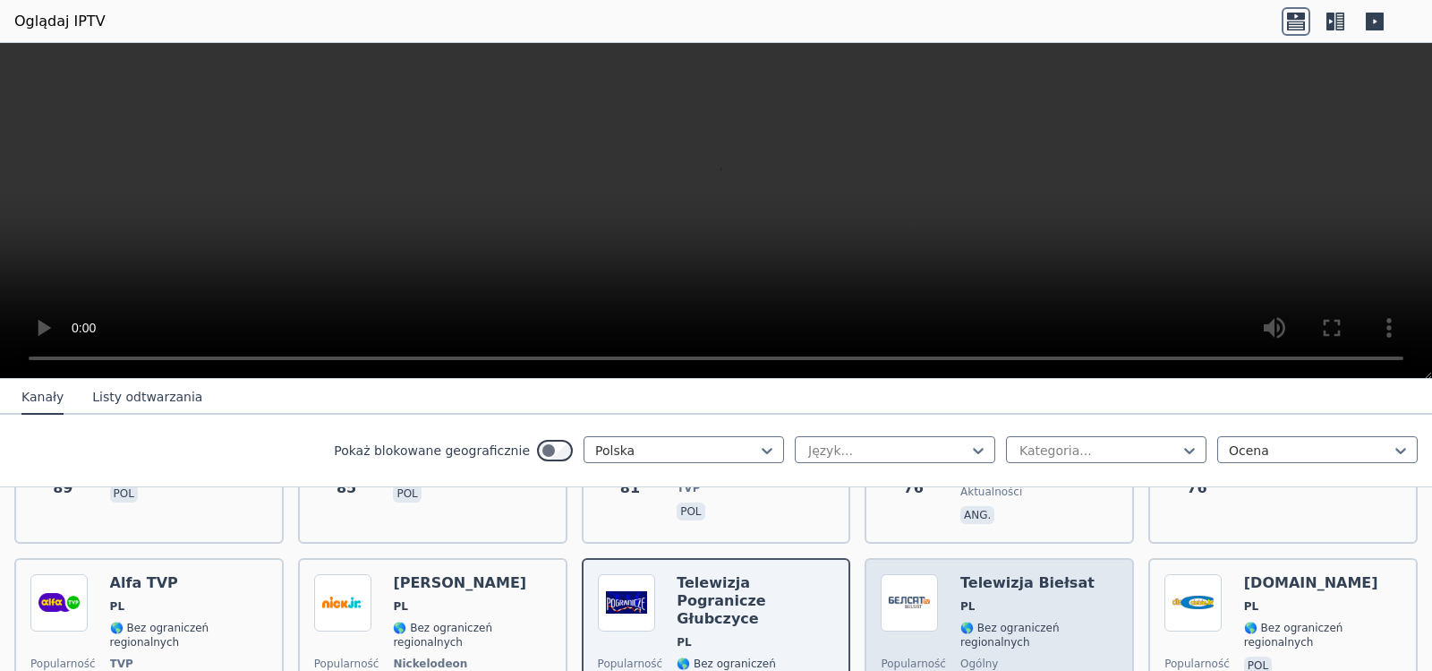
click at [1024, 599] on span "PL" at bounding box center [1040, 606] width 158 height 14
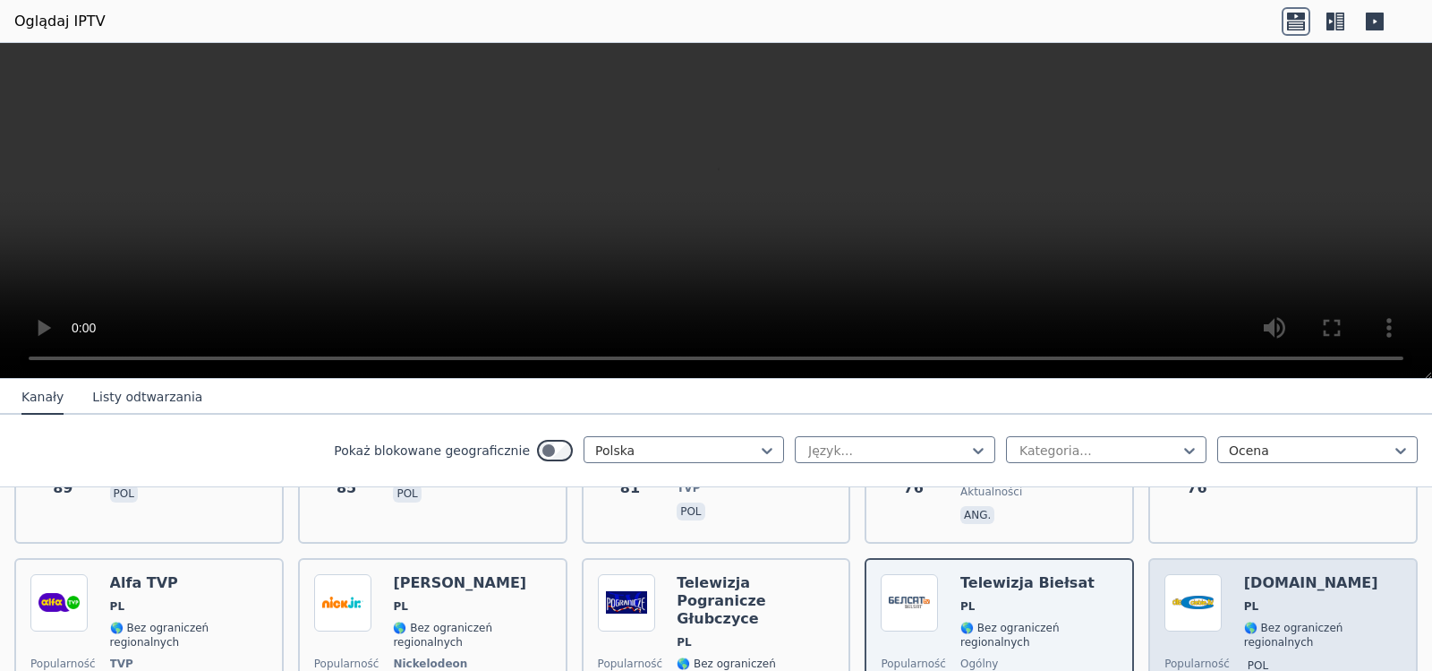
click at [1174, 574] on img at bounding box center [1193, 602] width 57 height 57
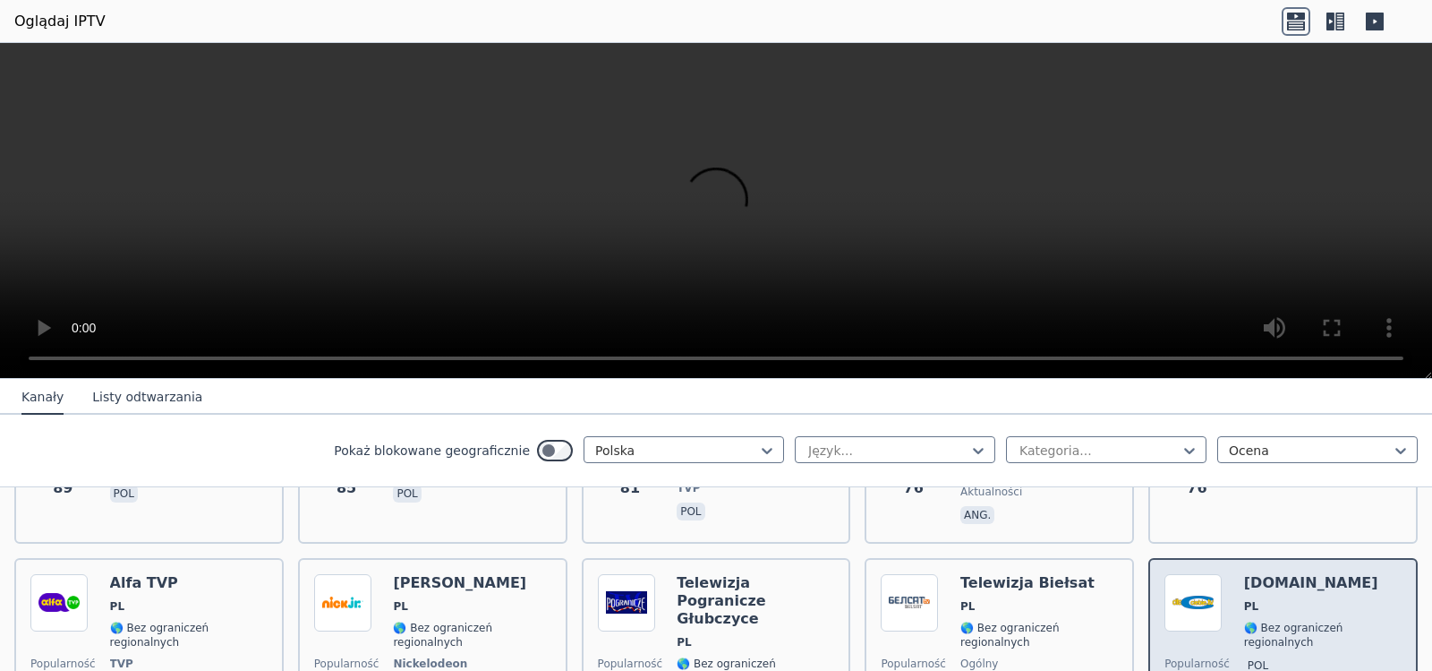
click at [1174, 574] on img at bounding box center [1193, 602] width 57 height 57
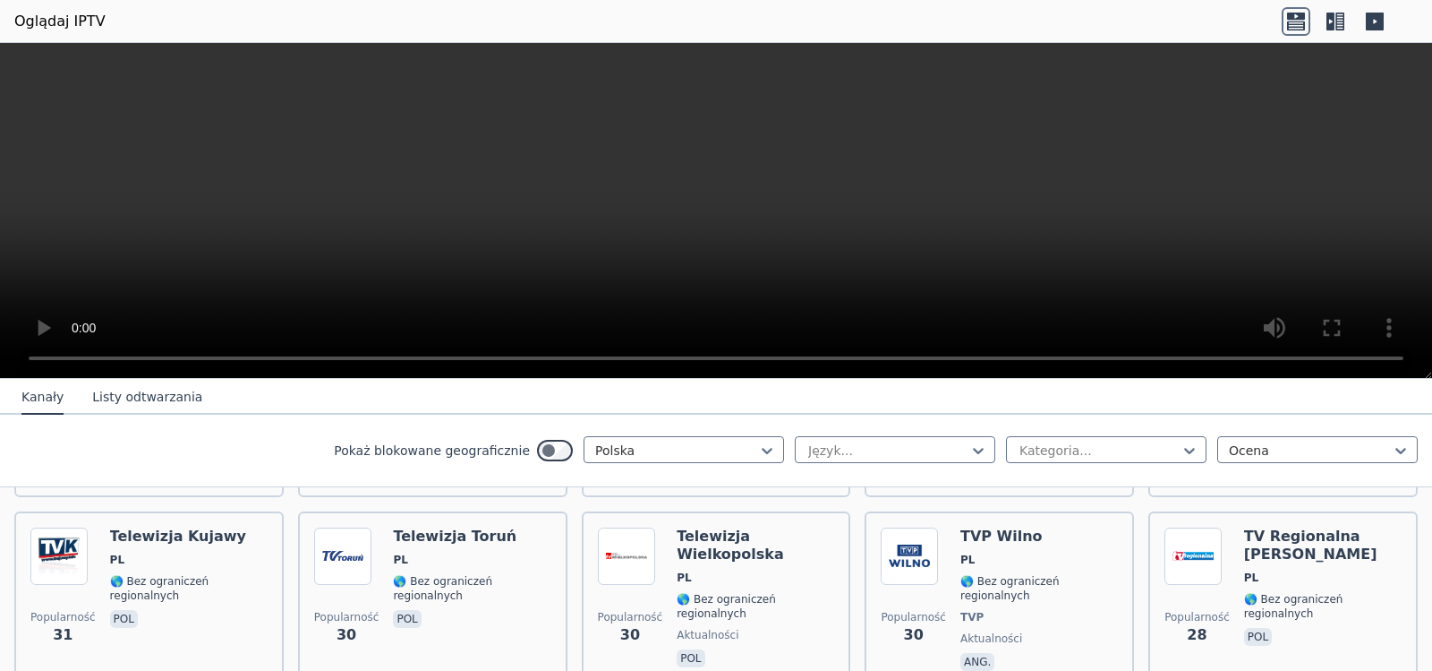
scroll to position [1432, 0]
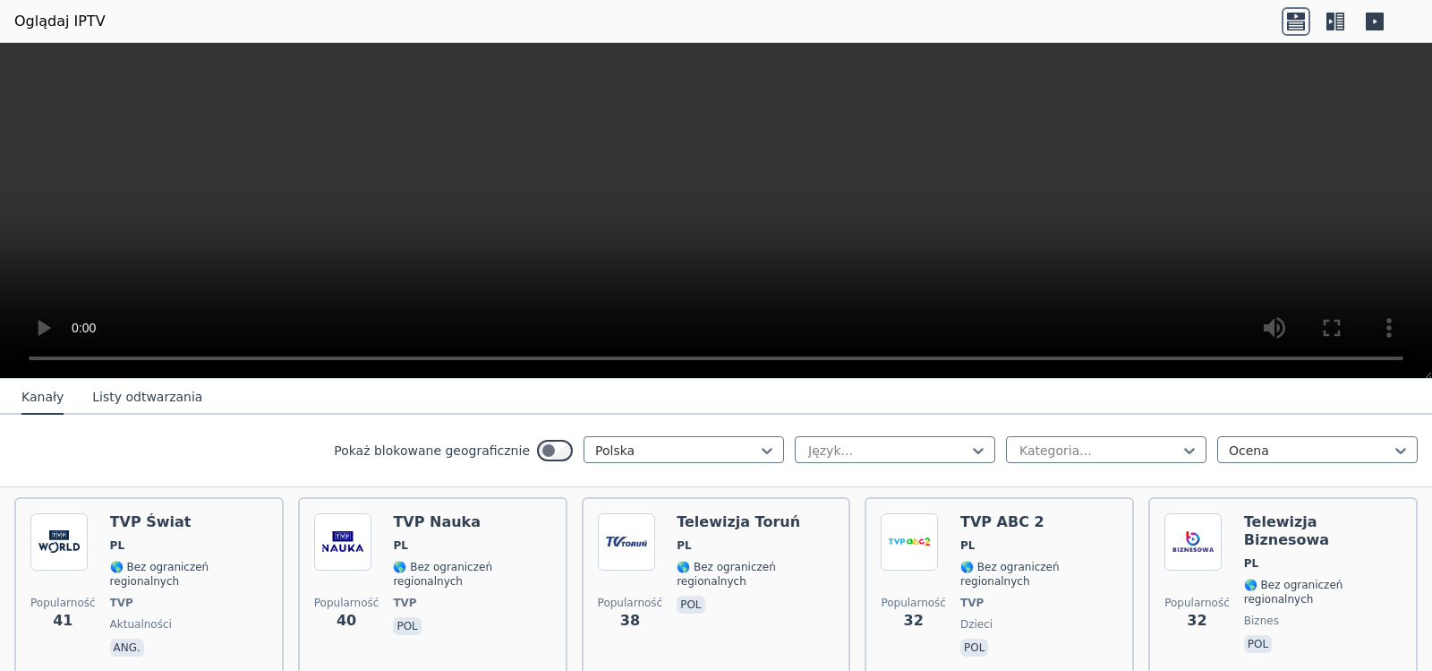
scroll to position [1074, 0]
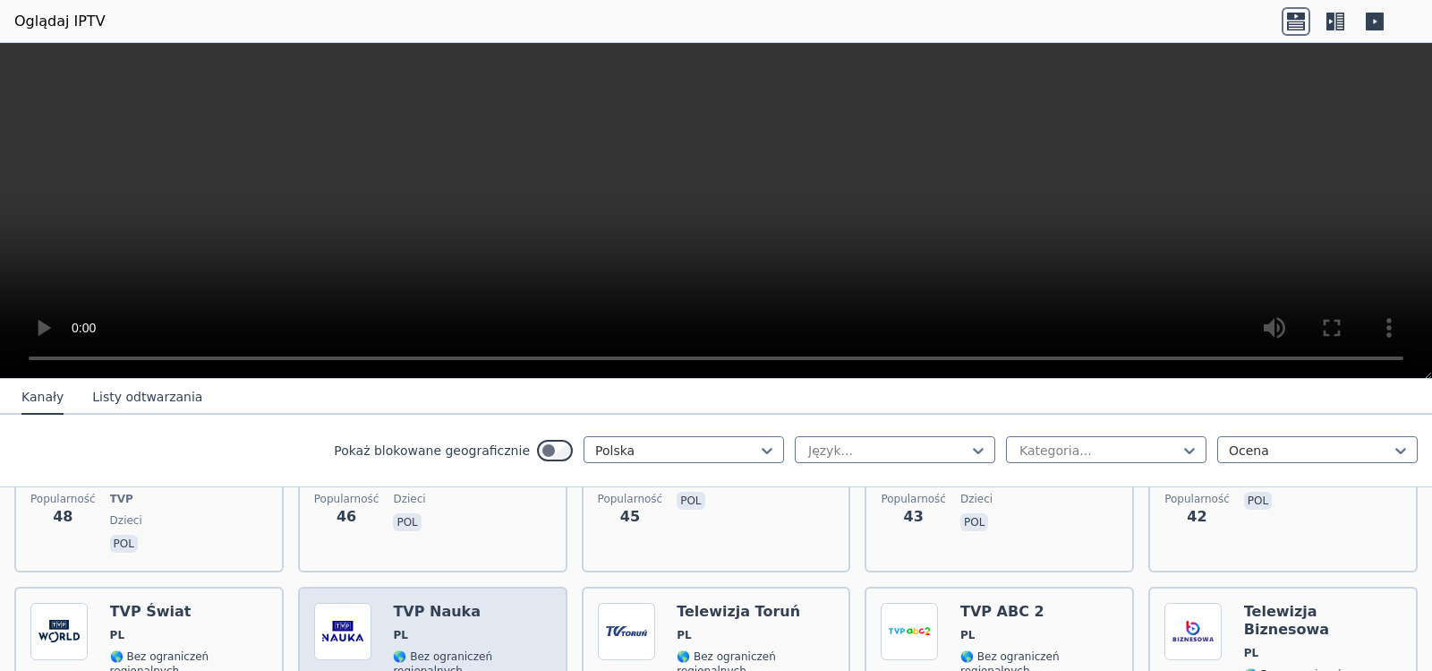
click at [398, 650] on font "🌎 Bez ograniczeń regionalnych" at bounding box center [442, 663] width 99 height 27
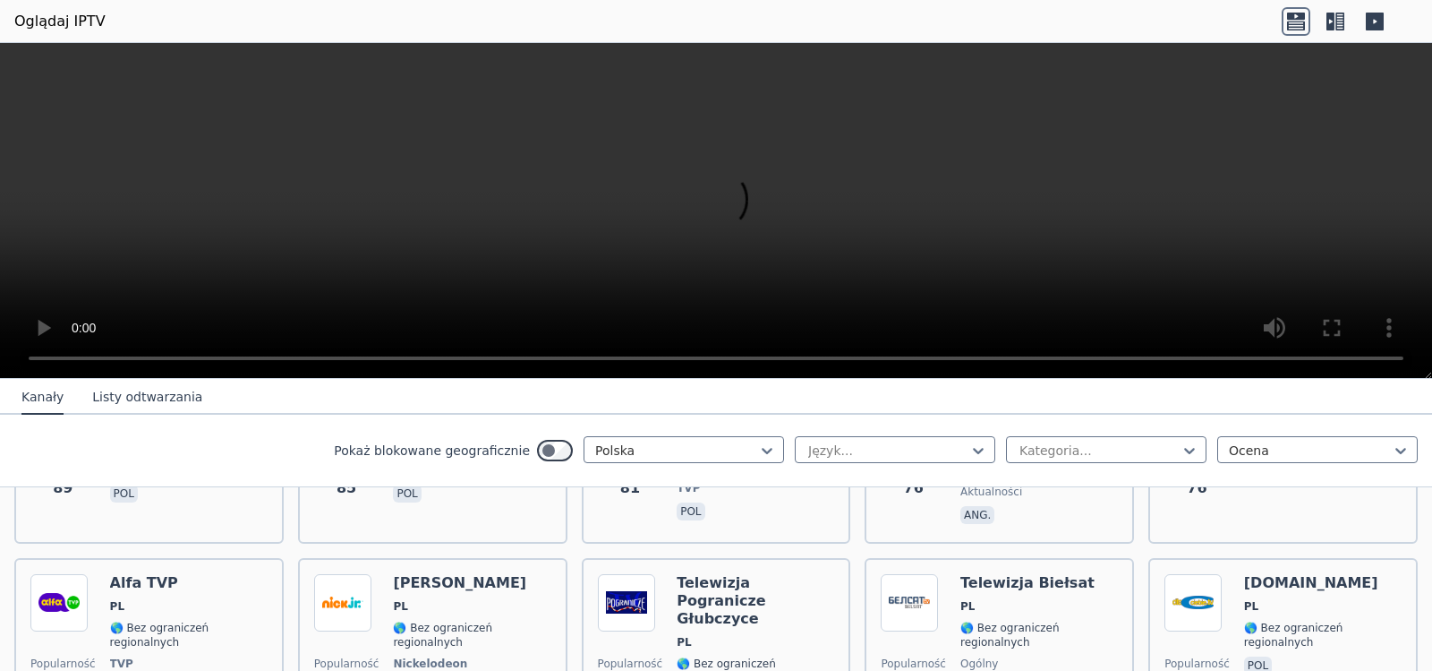
scroll to position [537, 0]
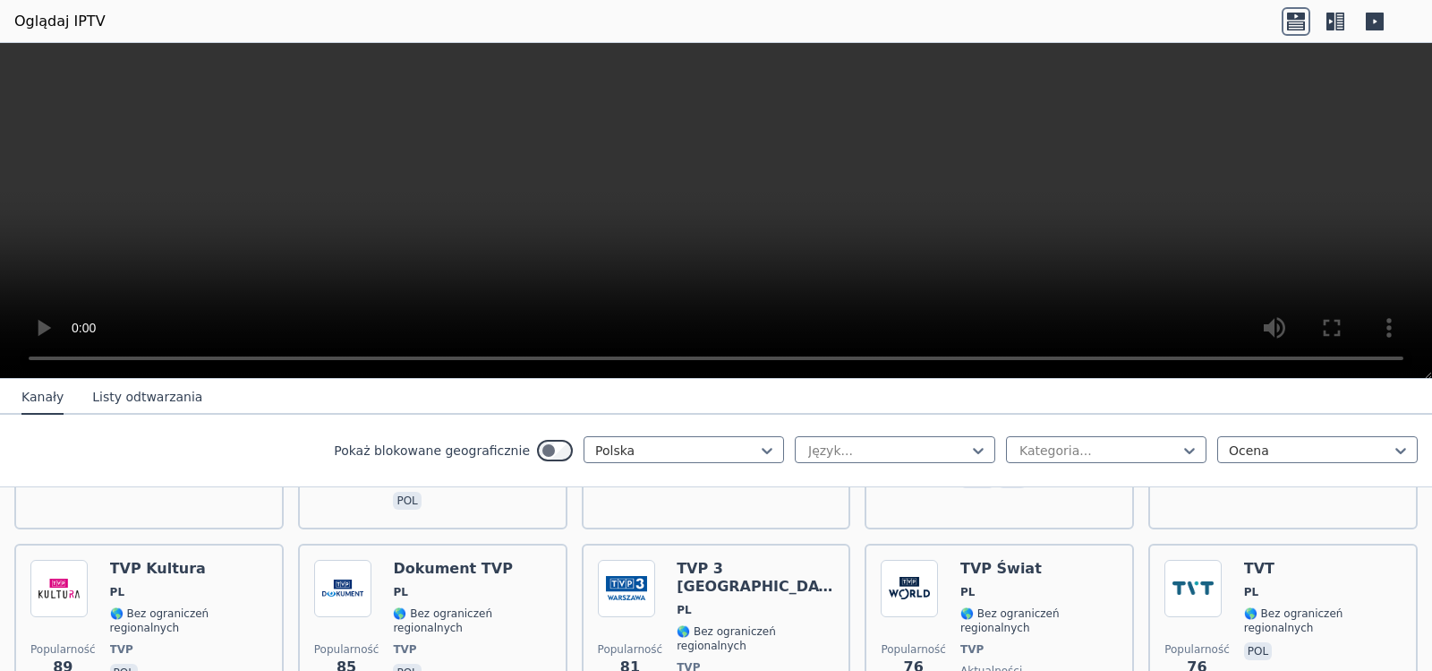
click at [677, 625] on font "🌎 Bez ograniczeń regionalnych" at bounding box center [726, 638] width 99 height 27
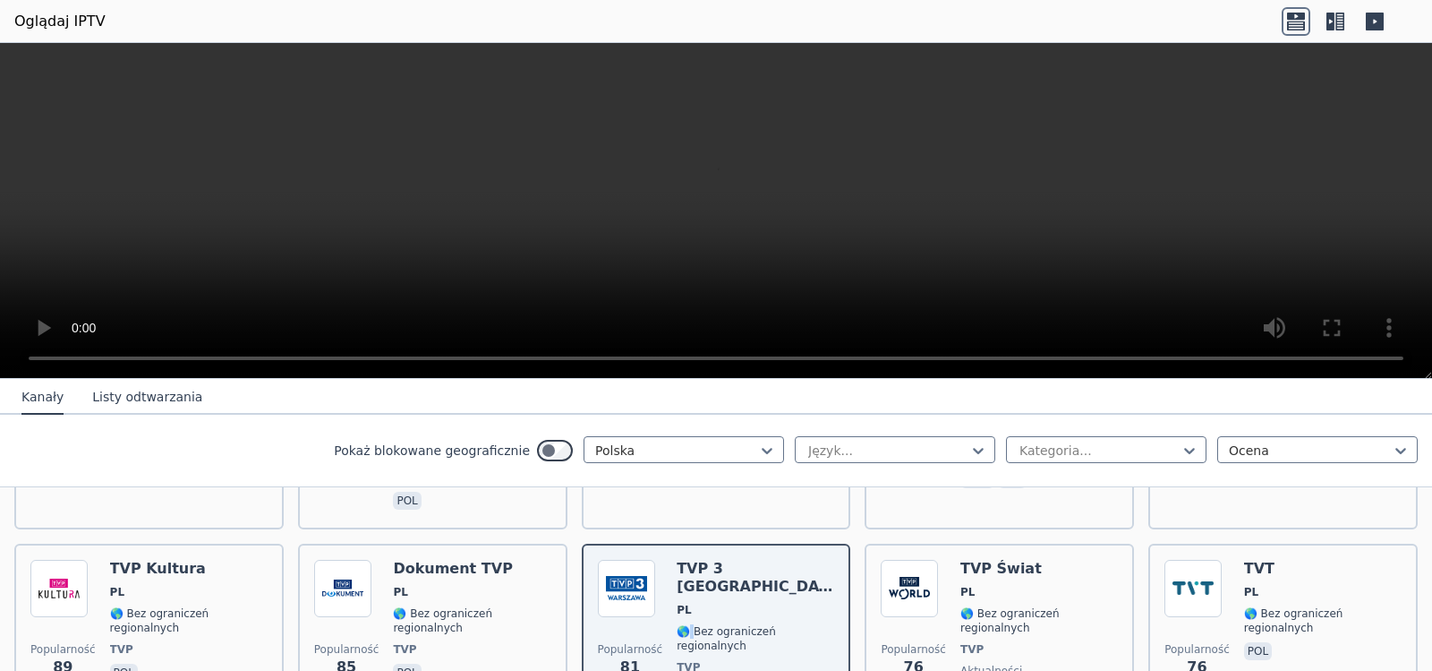
click at [677, 625] on font "🌎 Bez ograniczeń regionalnych" at bounding box center [726, 638] width 99 height 27
